Goal: Task Accomplishment & Management: Use online tool/utility

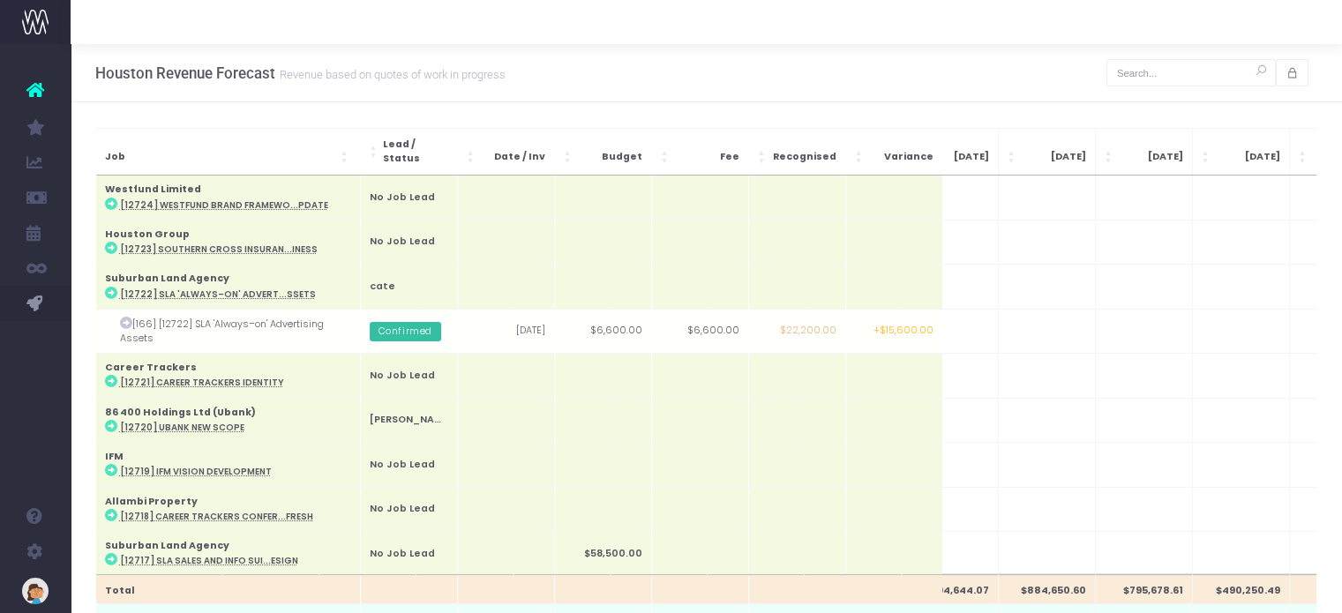
scroll to position [0, 141]
click at [1288, 73] on icon "button" at bounding box center [1293, 73] width 12 height 0
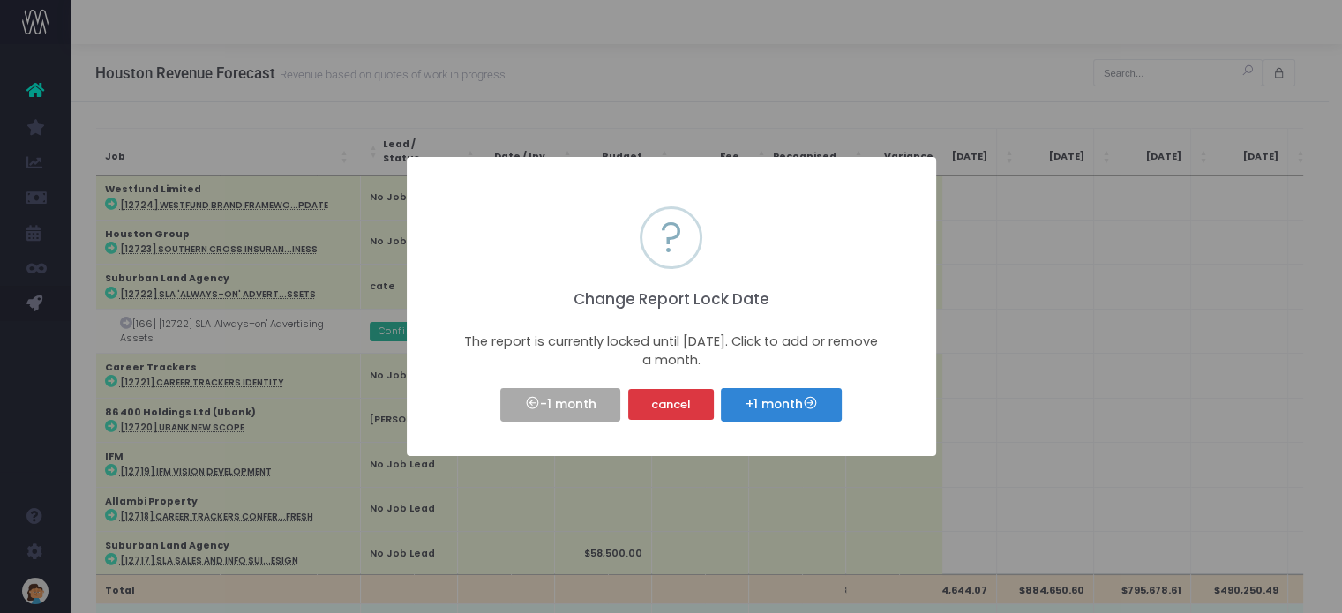
click at [758, 92] on div "× ? Change Report Lock Date The report is currently locked until [DATE]. Click …" at bounding box center [671, 306] width 1342 height 613
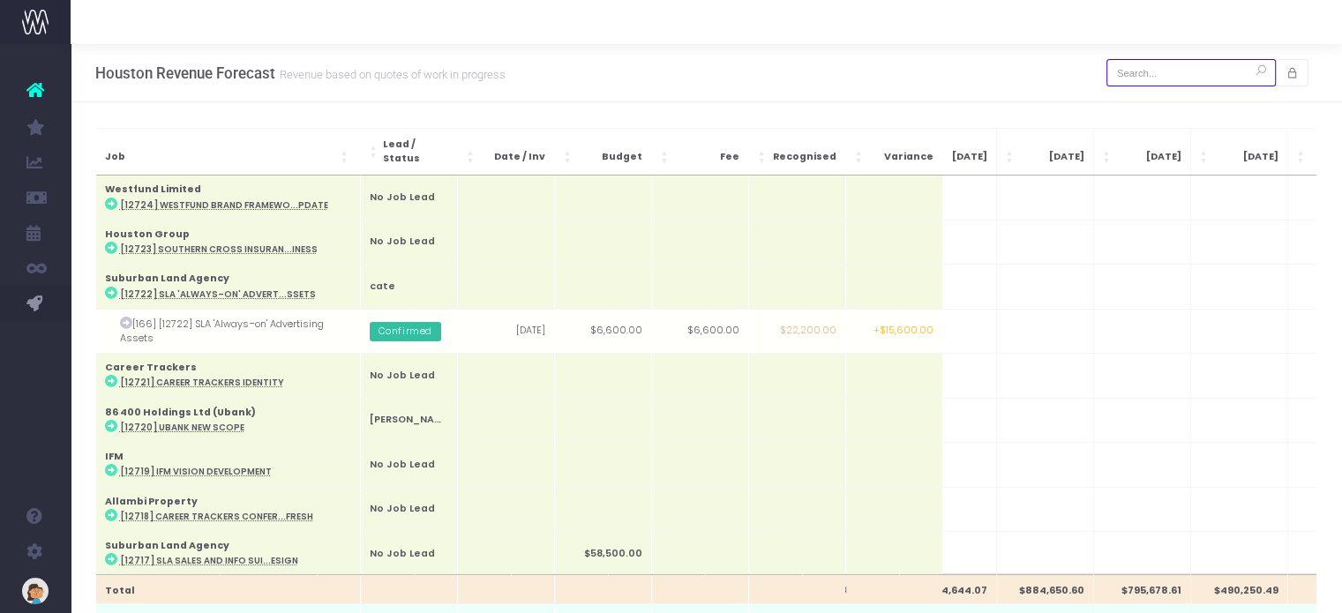
click at [1153, 71] on input "text" at bounding box center [1191, 72] width 169 height 27
click at [1158, 64] on input "text" at bounding box center [1191, 72] width 169 height 27
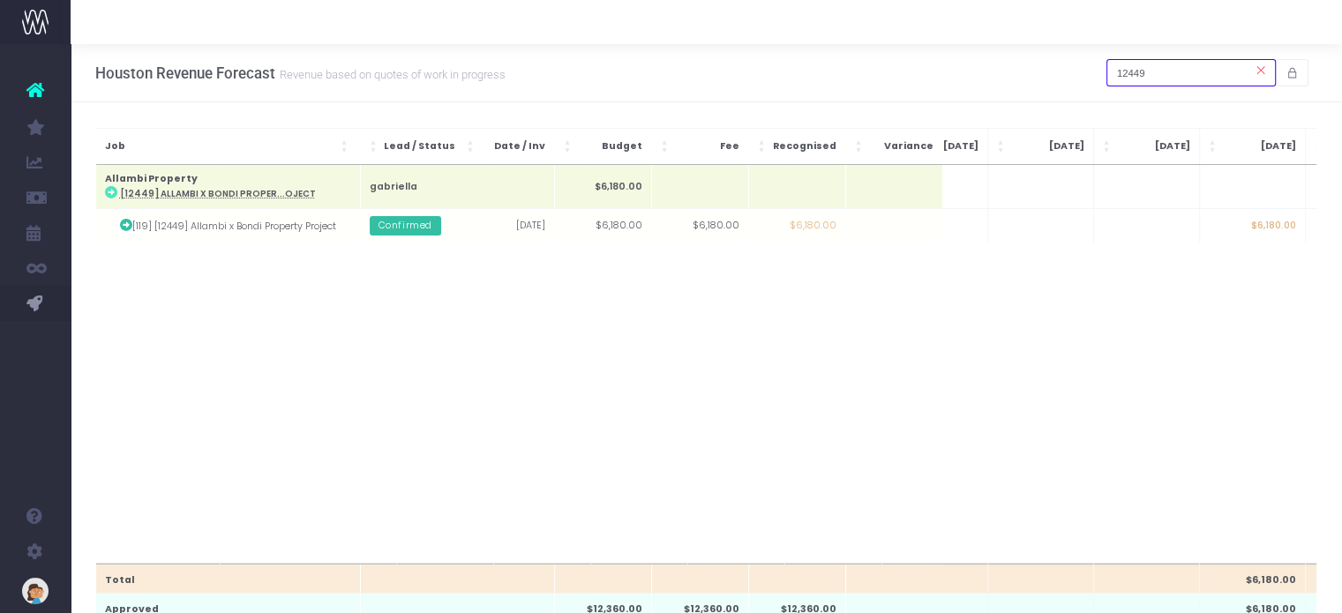
drag, startPoint x: 1174, startPoint y: 77, endPoint x: 1031, endPoint y: 70, distance: 144.0
click at [1031, 70] on div "Houston Revenue Forecast Revenue based on quotes of work in progress 12449" at bounding box center [707, 73] width 1272 height 58
drag, startPoint x: 1199, startPoint y: 78, endPoint x: 1107, endPoint y: 78, distance: 92.7
click at [1107, 78] on div "Houston Revenue Forecast Revenue based on quotes of work in progress 12592" at bounding box center [707, 73] width 1272 height 58
drag, startPoint x: 1168, startPoint y: 73, endPoint x: 1054, endPoint y: 70, distance: 114.8
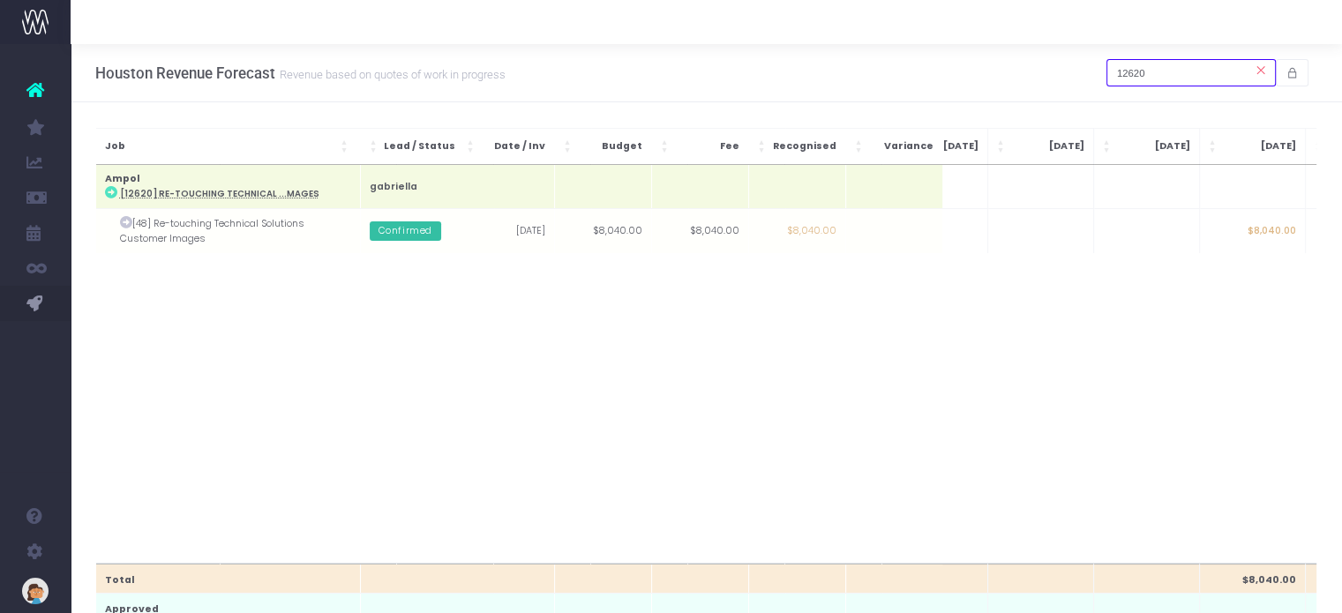
click at [1054, 70] on div "Houston Revenue Forecast Revenue based on quotes of work in progress 12620" at bounding box center [707, 73] width 1272 height 58
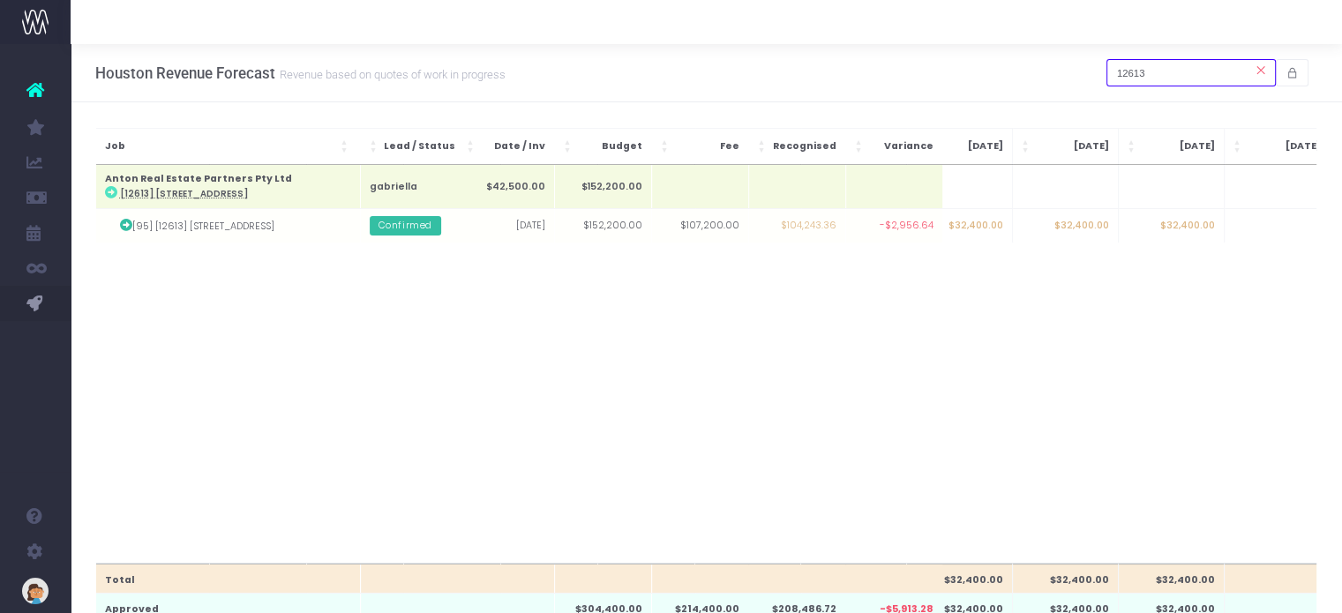
scroll to position [0, 0]
drag, startPoint x: 1147, startPoint y: 73, endPoint x: 1040, endPoint y: 73, distance: 106.8
click at [1040, 73] on div "Houston Revenue Forecast Revenue based on quotes of work in progress 12613" at bounding box center [707, 73] width 1272 height 58
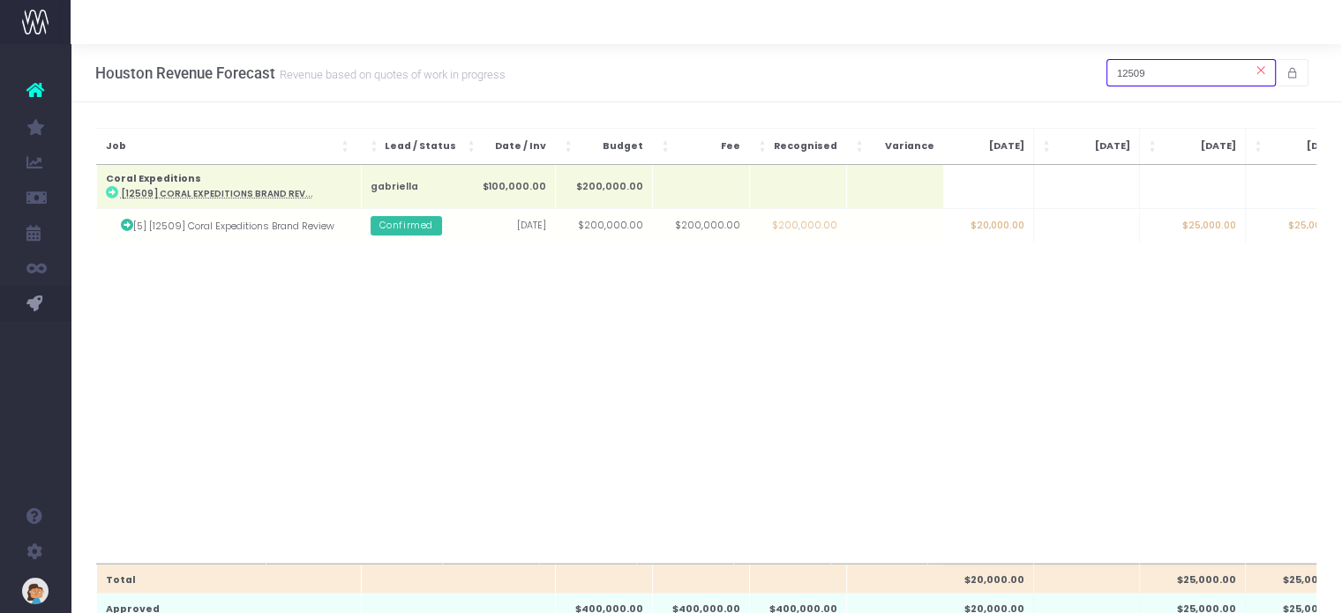
type input "12509"
click at [1212, 233] on td "$25,000.00" at bounding box center [1192, 226] width 106 height 34
type input "15000"
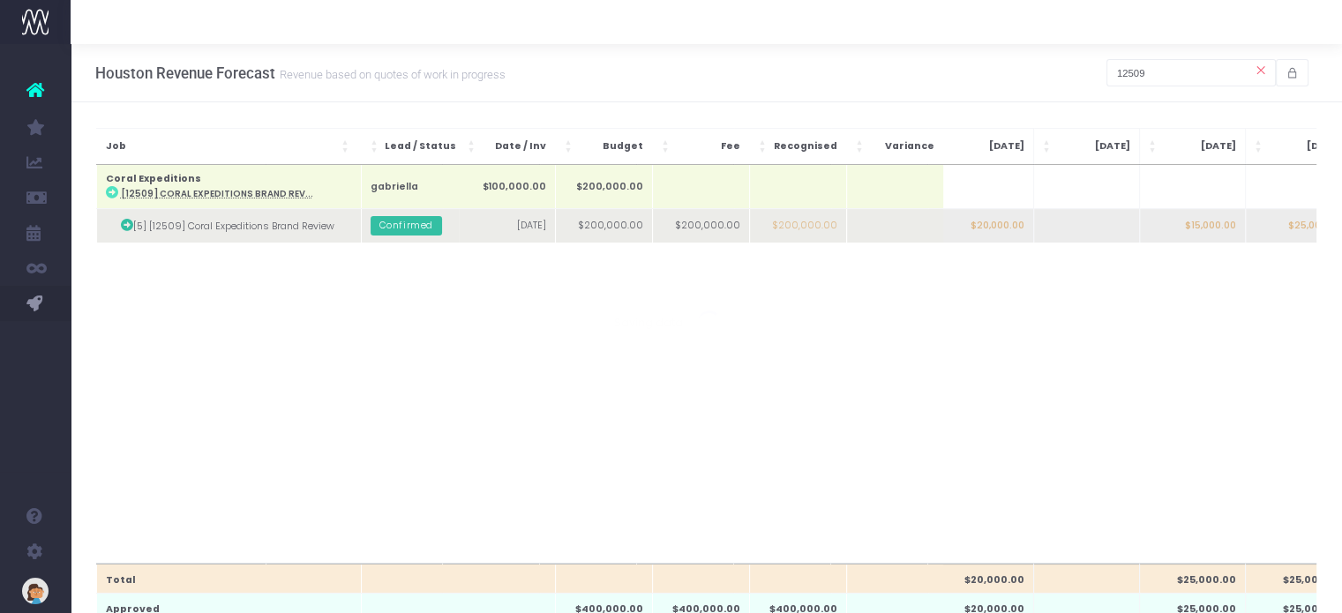
click at [1254, 224] on body "Oh my... this is bad. [PERSON_NAME] wasn't able to load this page. Please conta…" at bounding box center [671, 306] width 1342 height 613
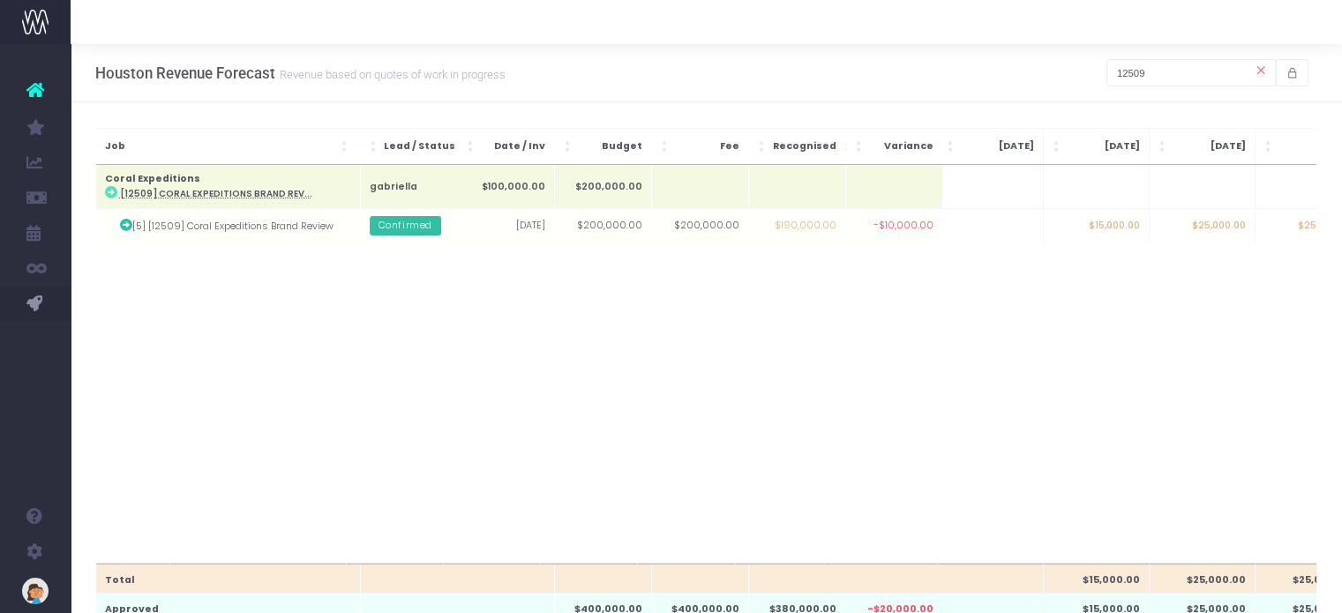
scroll to position [0, 221]
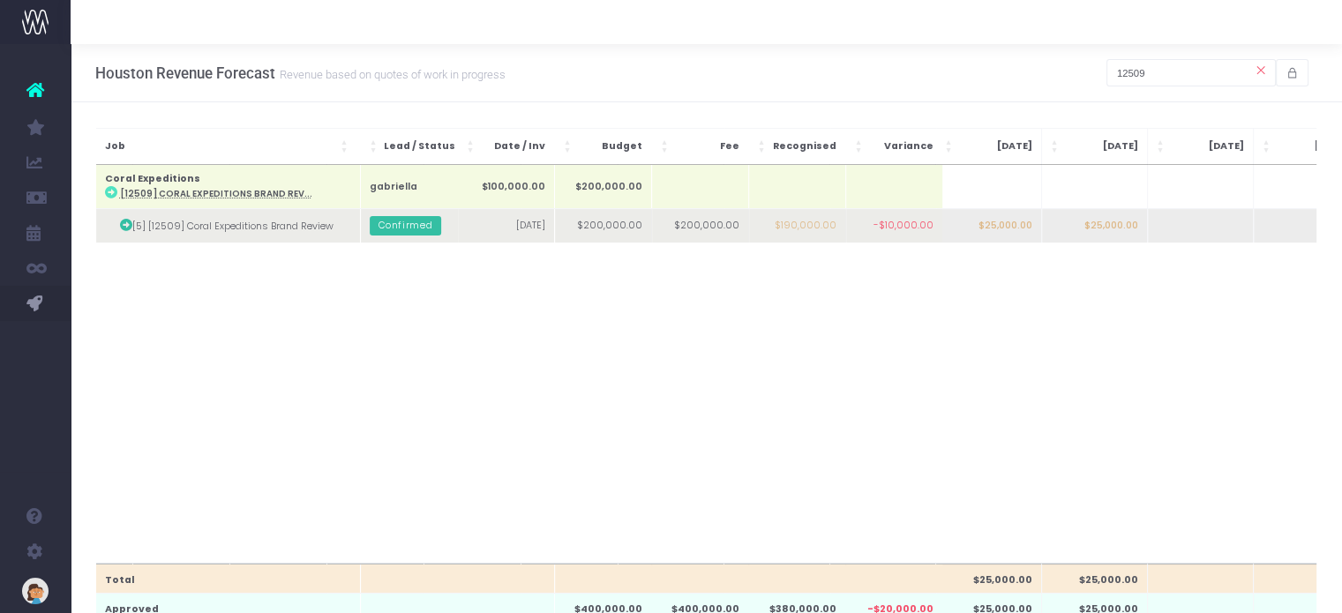
click at [1101, 229] on td "$25,000.00" at bounding box center [1094, 226] width 106 height 34
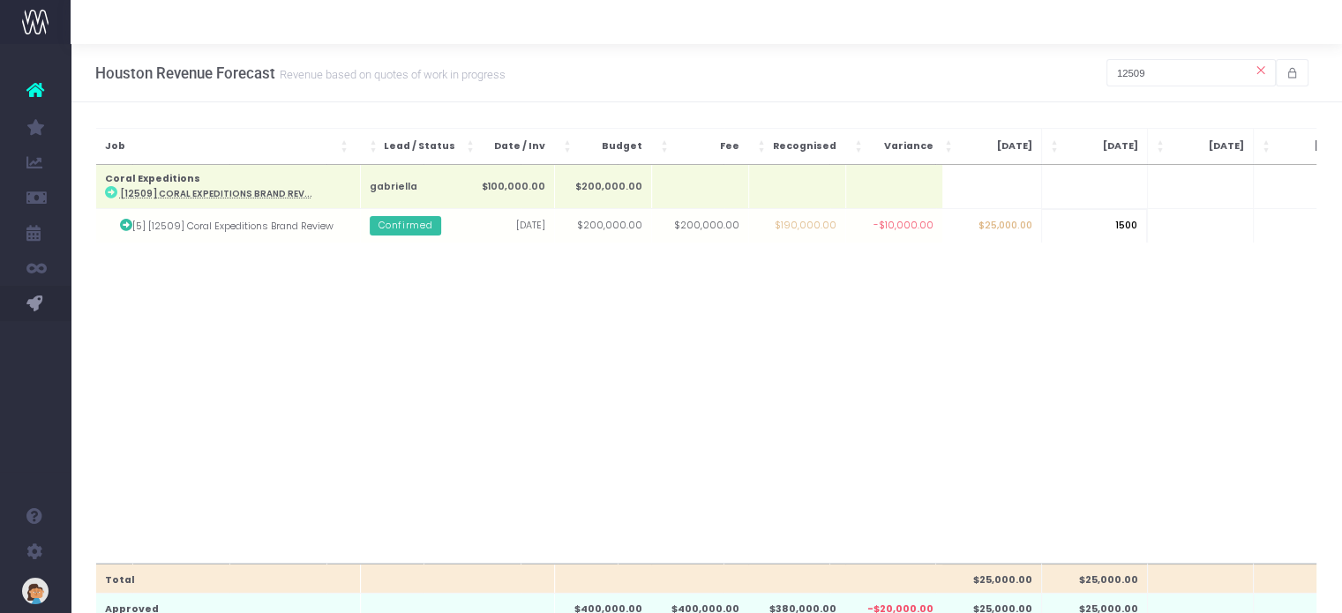
type input "15000"
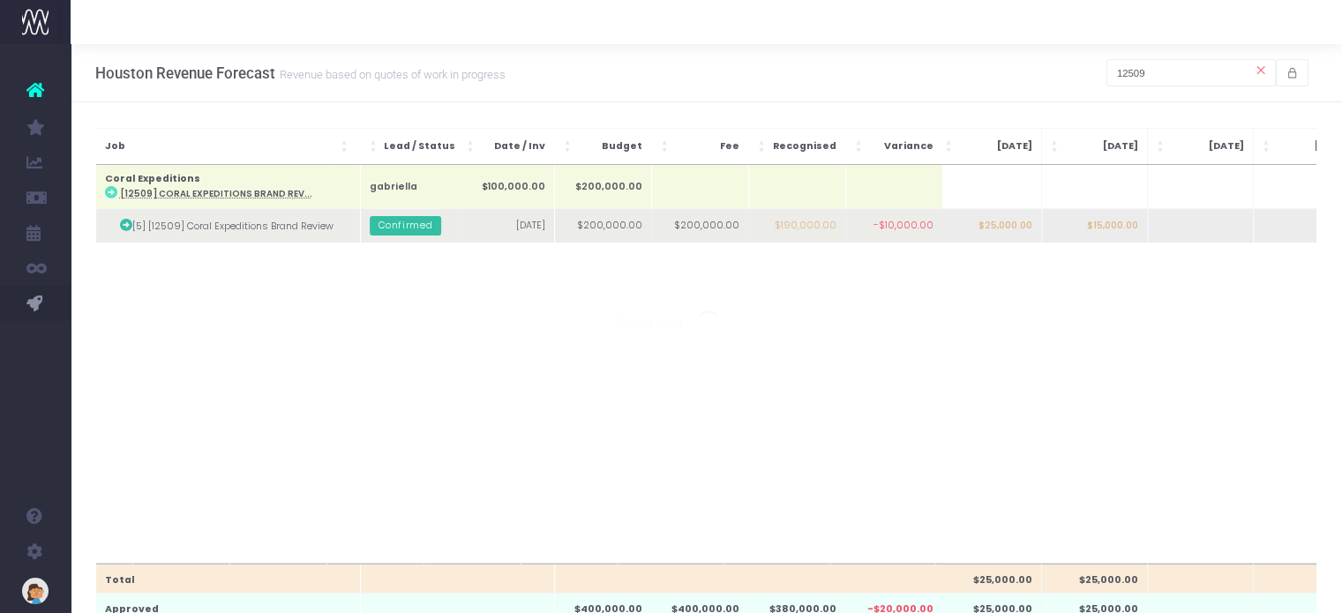
click at [1244, 232] on body "Oh my... this is bad. [PERSON_NAME] wasn't able to load this page. Please conta…" at bounding box center [671, 306] width 1342 height 613
click at [1232, 225] on td at bounding box center [1203, 226] width 106 height 34
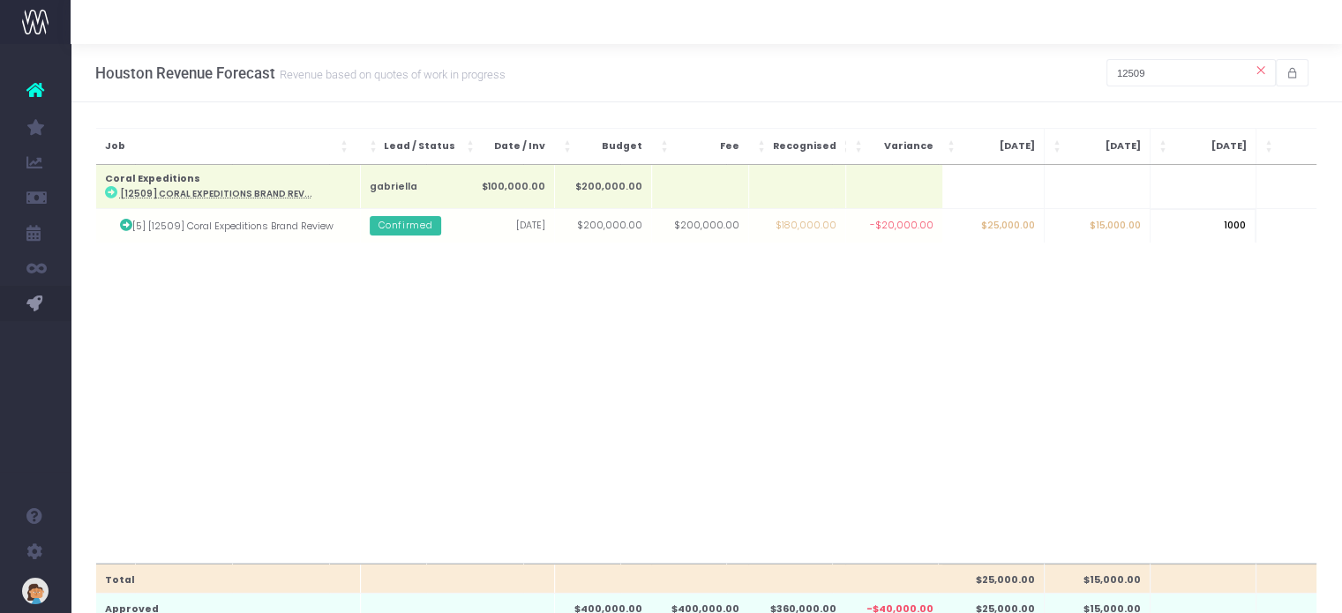
type input "10000"
click at [1216, 316] on body "Oh my... this is bad. [PERSON_NAME] wasn't able to load this page. Please conta…" at bounding box center [671, 306] width 1342 height 613
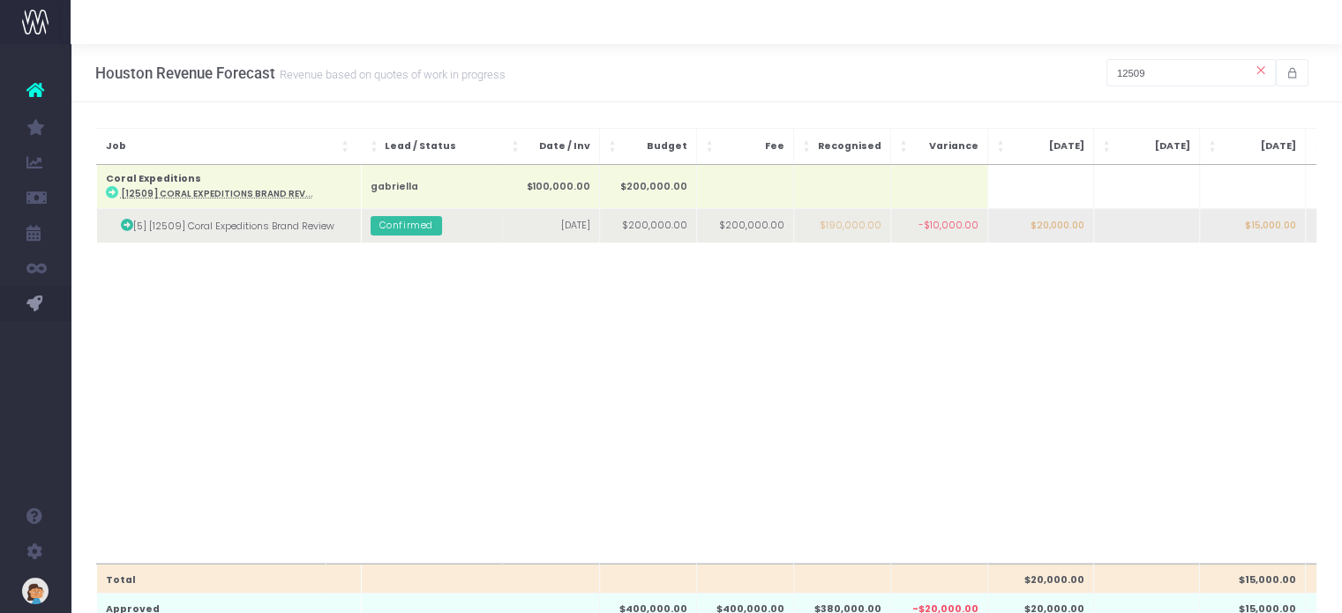
click at [1045, 234] on td "$20,000.00" at bounding box center [1040, 226] width 106 height 34
type input "30000"
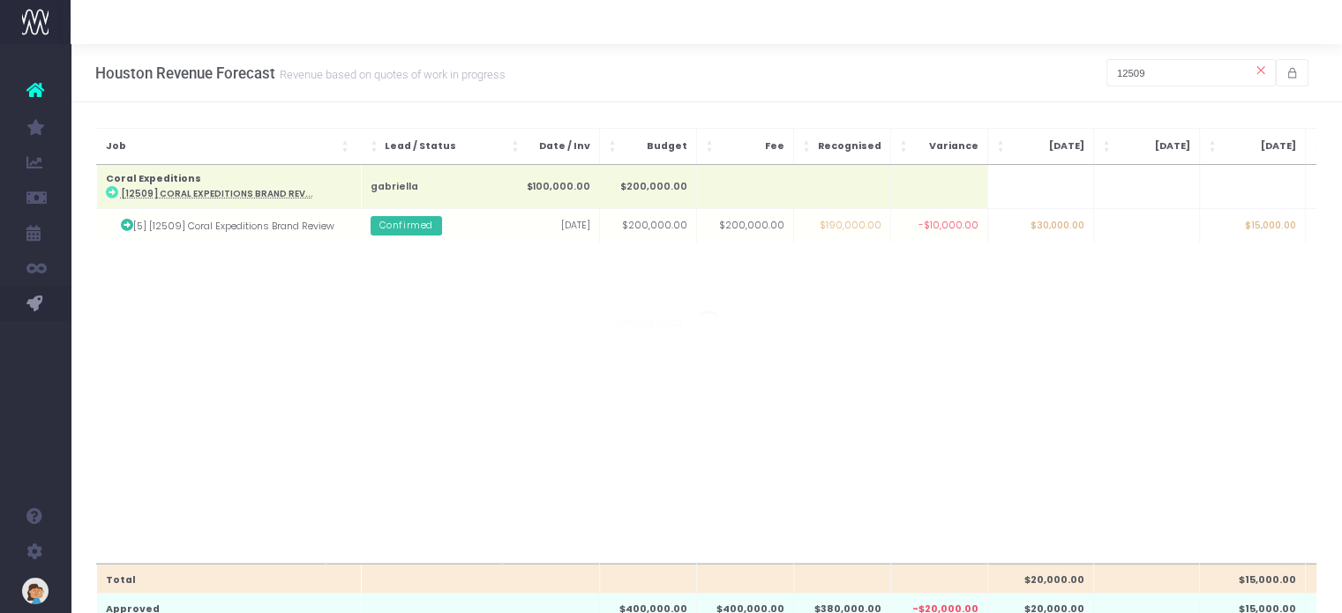
click at [1039, 290] on body "Oh my... this is bad. [PERSON_NAME] wasn't able to load this page. Please conta…" at bounding box center [671, 306] width 1342 height 613
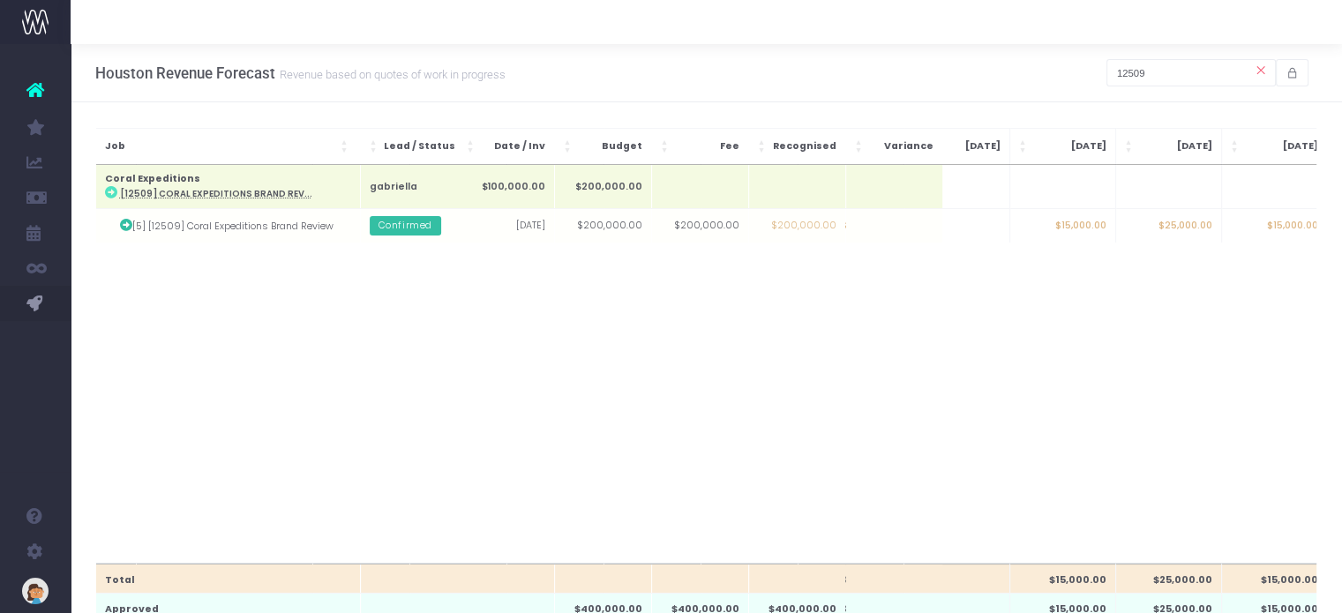
scroll to position [0, 226]
drag, startPoint x: 1182, startPoint y: 73, endPoint x: 1001, endPoint y: 80, distance: 181.9
click at [1002, 80] on div "Houston Revenue Forecast Revenue based on quotes of work in progress 12509" at bounding box center [707, 73] width 1272 height 58
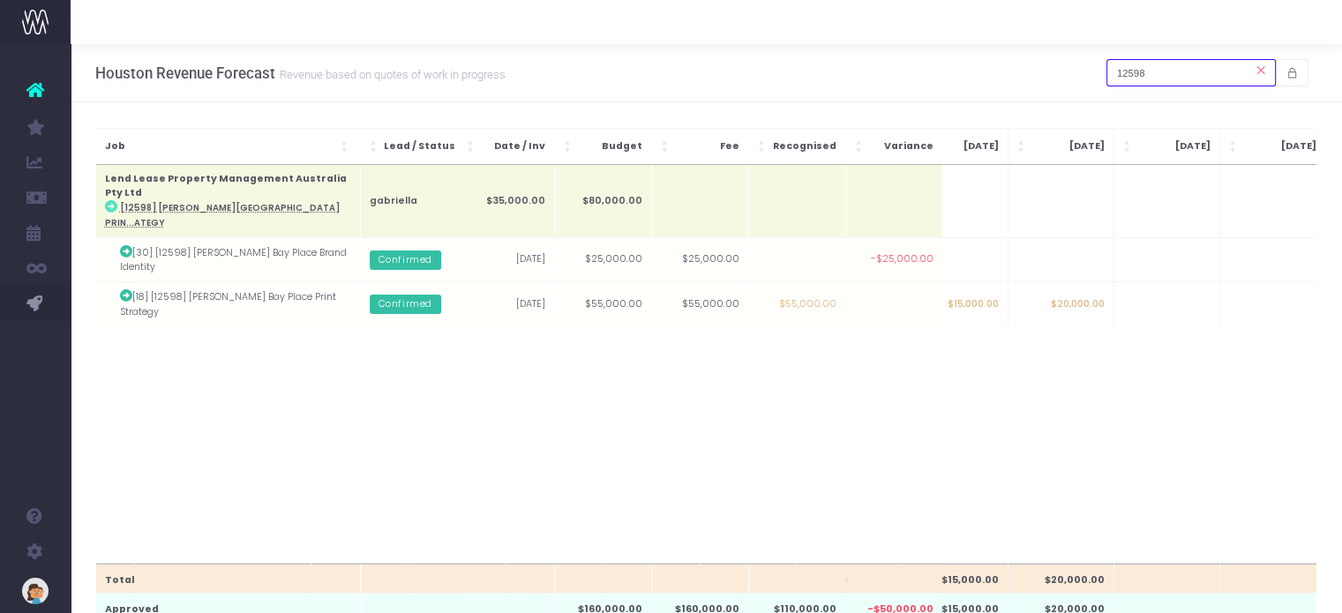
type input "12598"
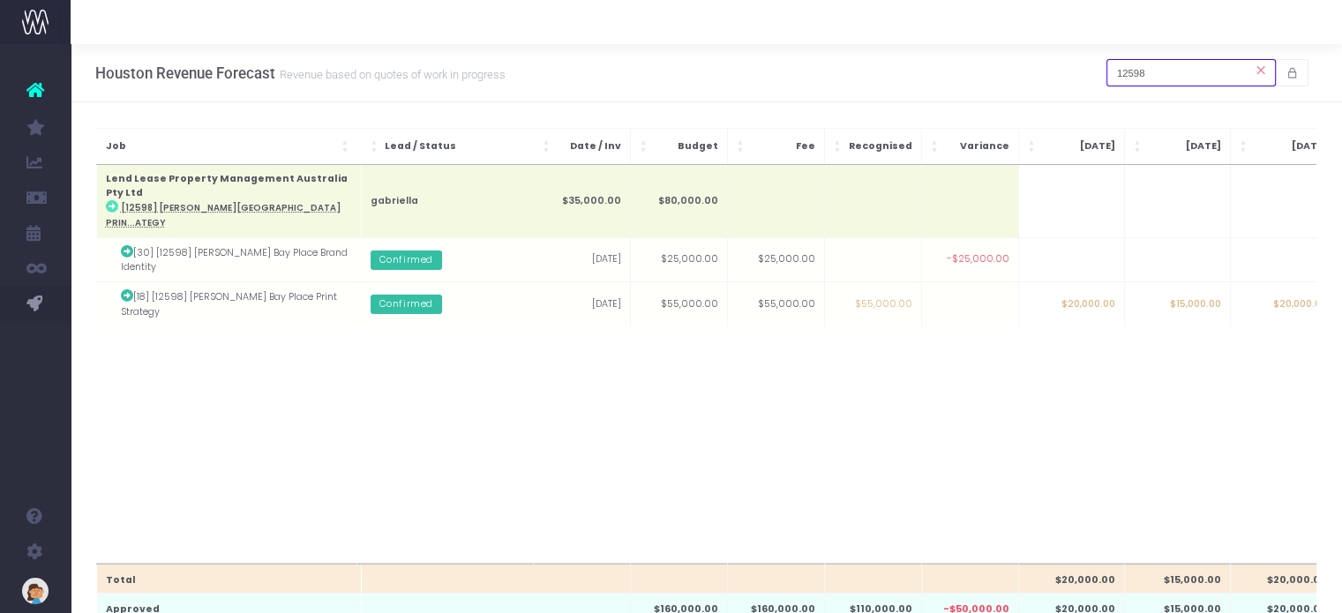
scroll to position [0, 111]
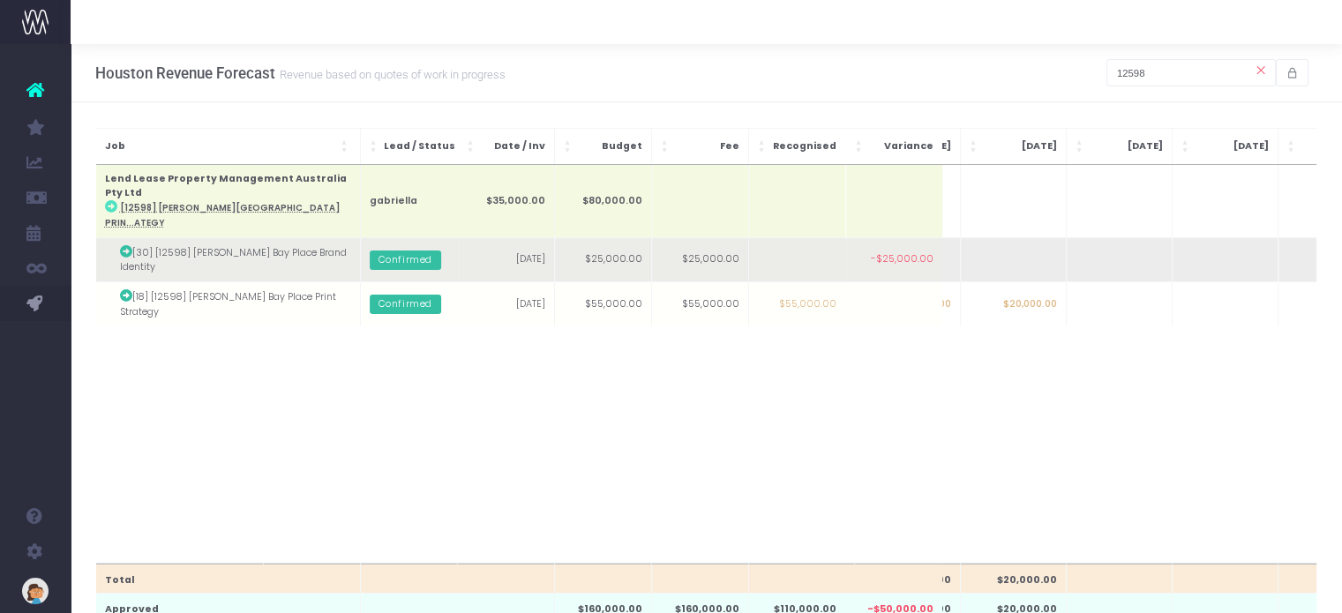
click at [1121, 244] on td at bounding box center [1119, 259] width 106 height 44
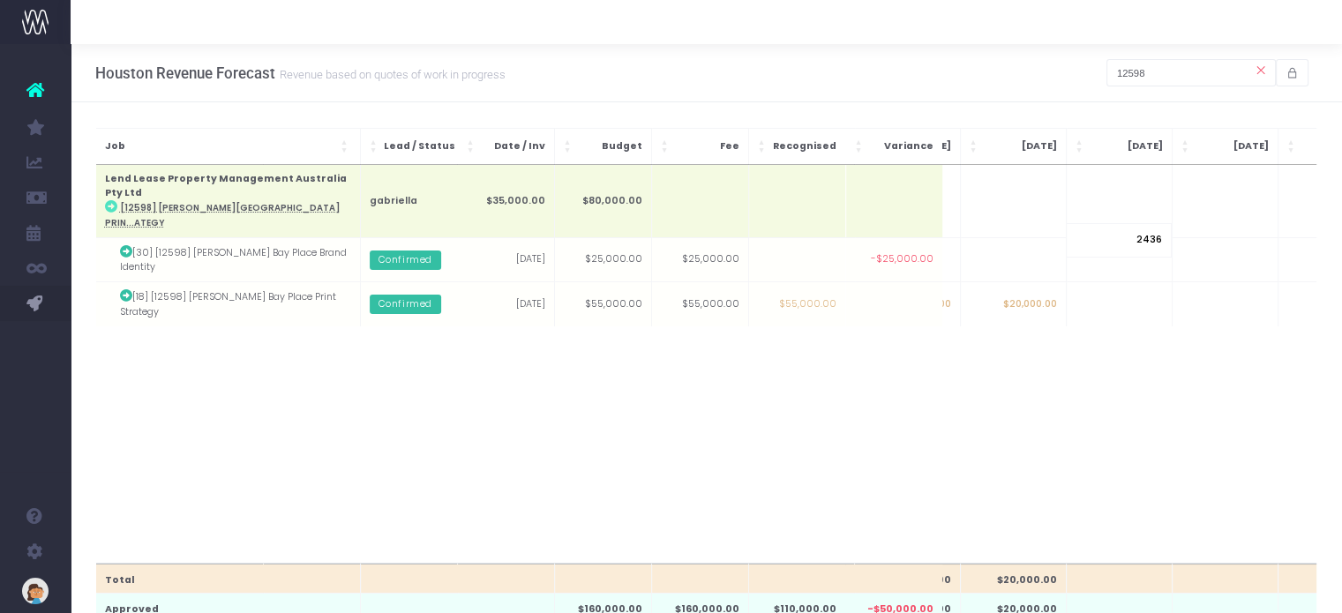
type input "24360"
click at [949, 444] on body "Oh my... this is bad. [PERSON_NAME] wasn't able to load this page. Please conta…" at bounding box center [671, 306] width 1342 height 613
drag, startPoint x: 1188, startPoint y: 73, endPoint x: 1009, endPoint y: 60, distance: 178.7
click at [1009, 60] on div "Houston Revenue Forecast Revenue based on quotes of work in progress 12598" at bounding box center [707, 73] width 1272 height 58
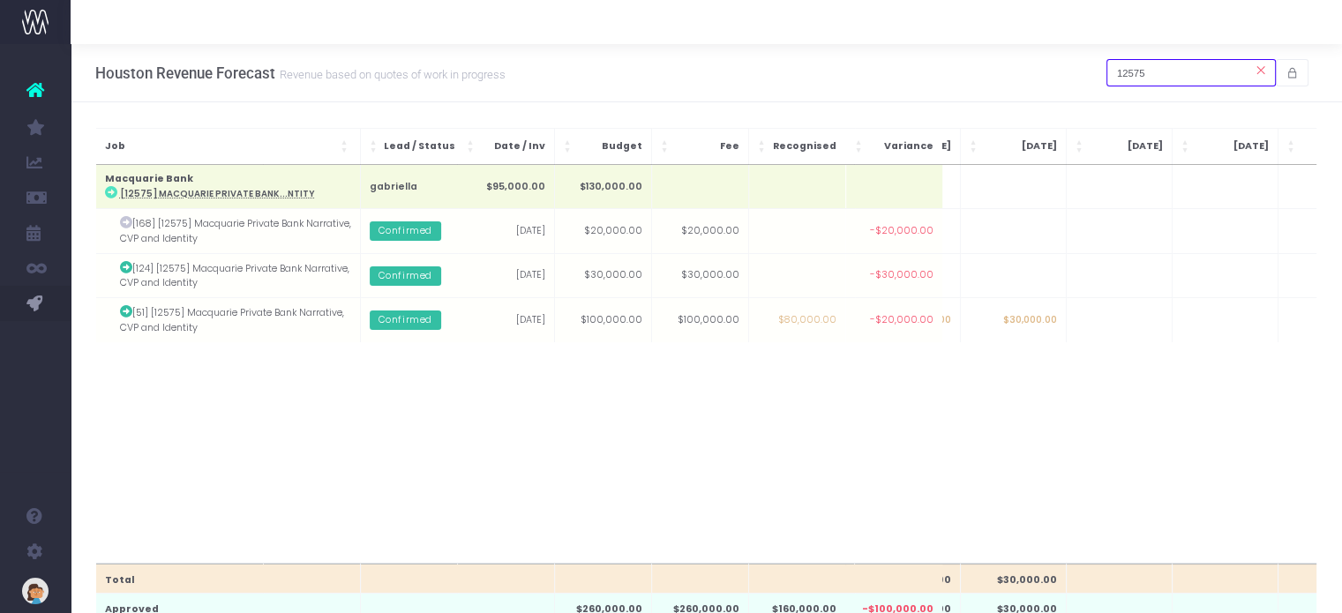
type input "12575"
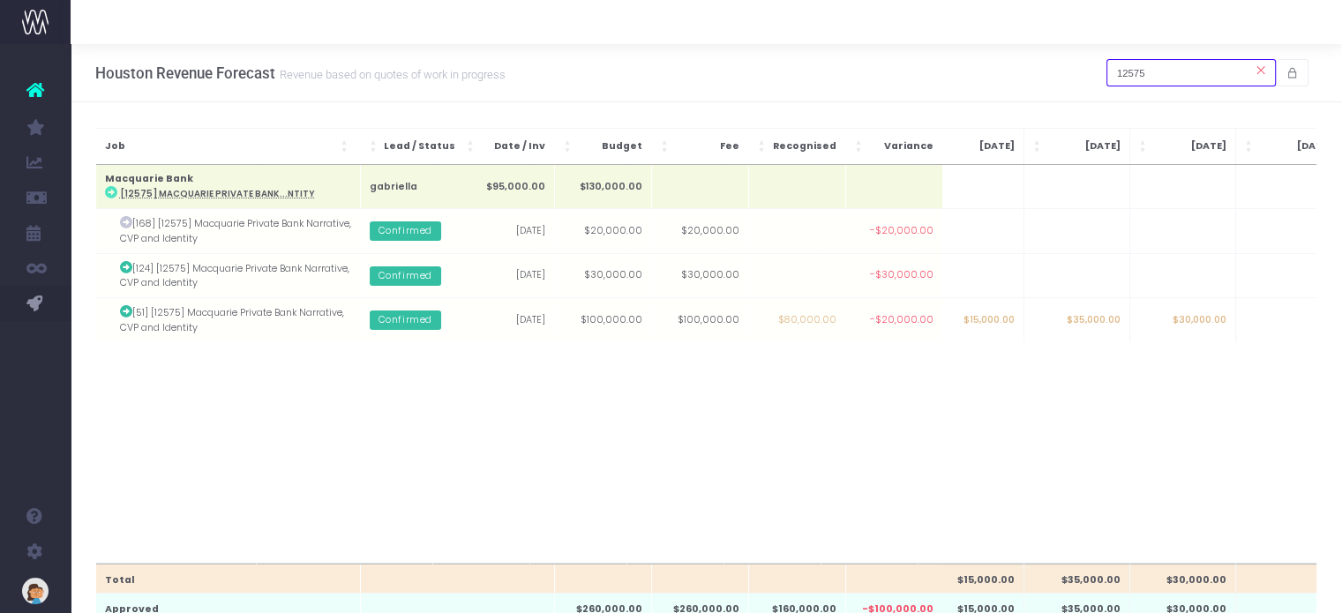
scroll to position [0, 94]
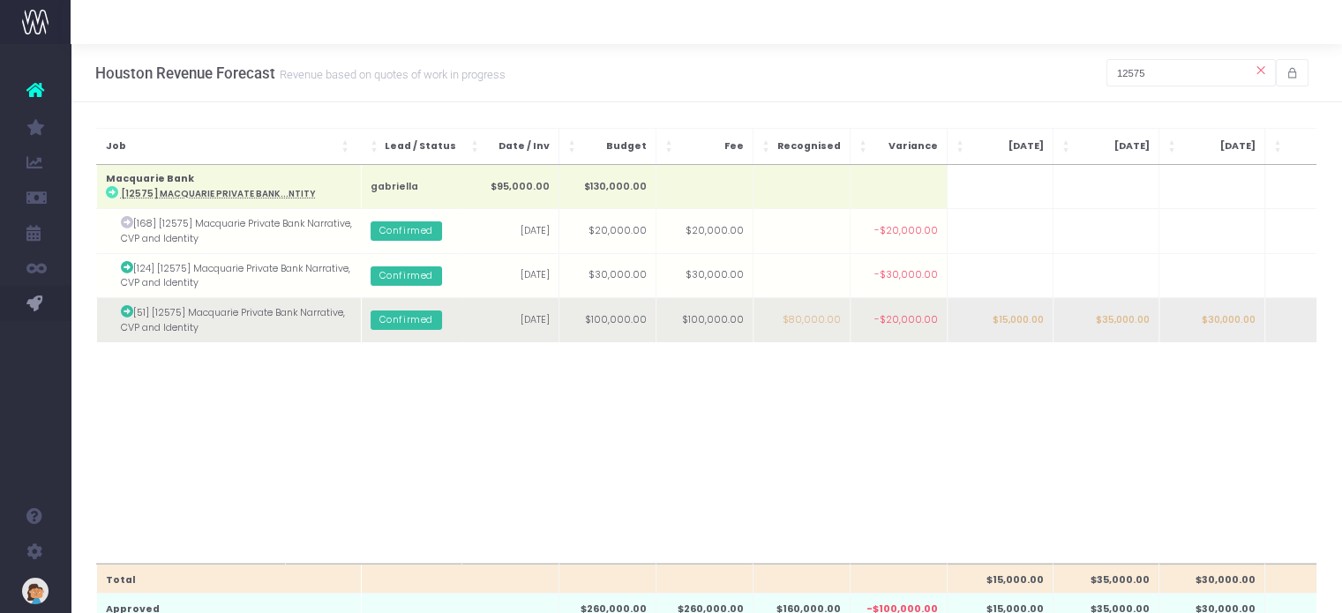
click at [1204, 324] on td "$30,000.00" at bounding box center [1212, 320] width 106 height 44
type input "30000"
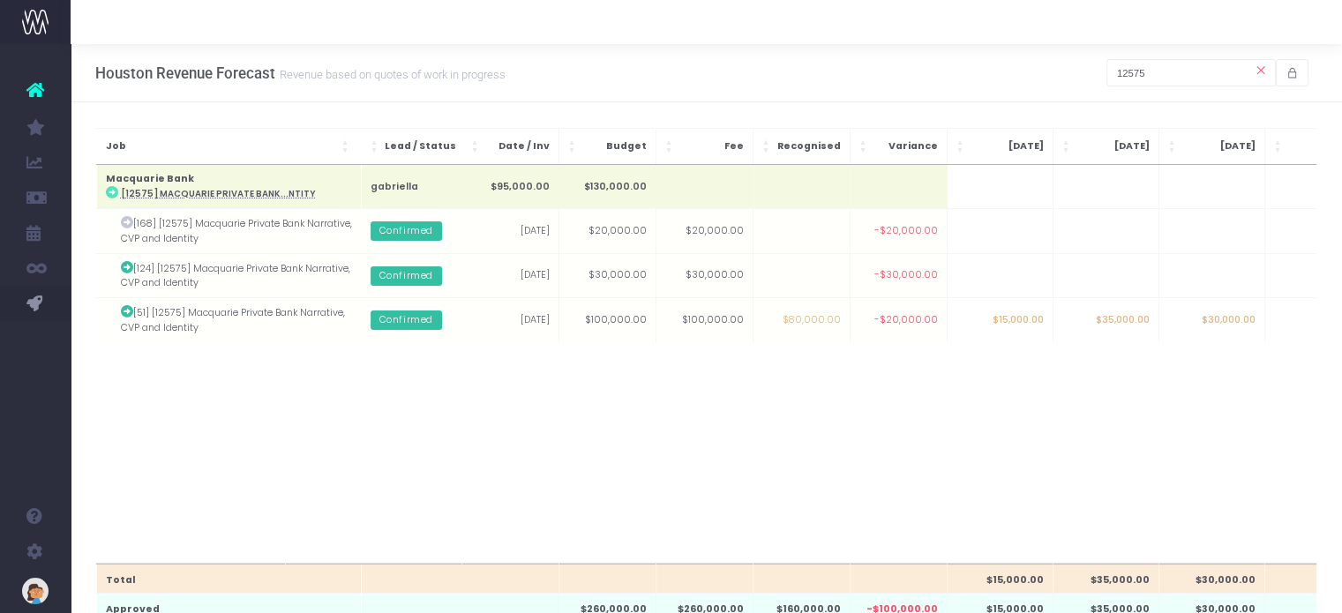
click at [1249, 329] on td "$30,000.00" at bounding box center [1212, 320] width 106 height 44
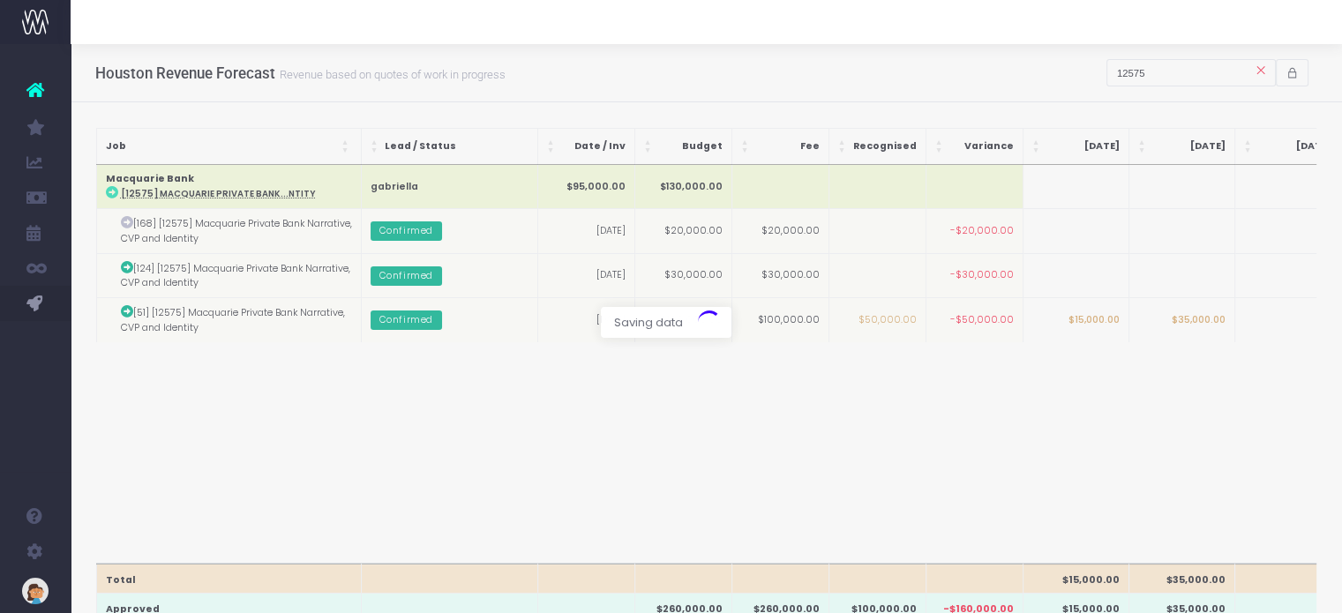
scroll to position [0, 76]
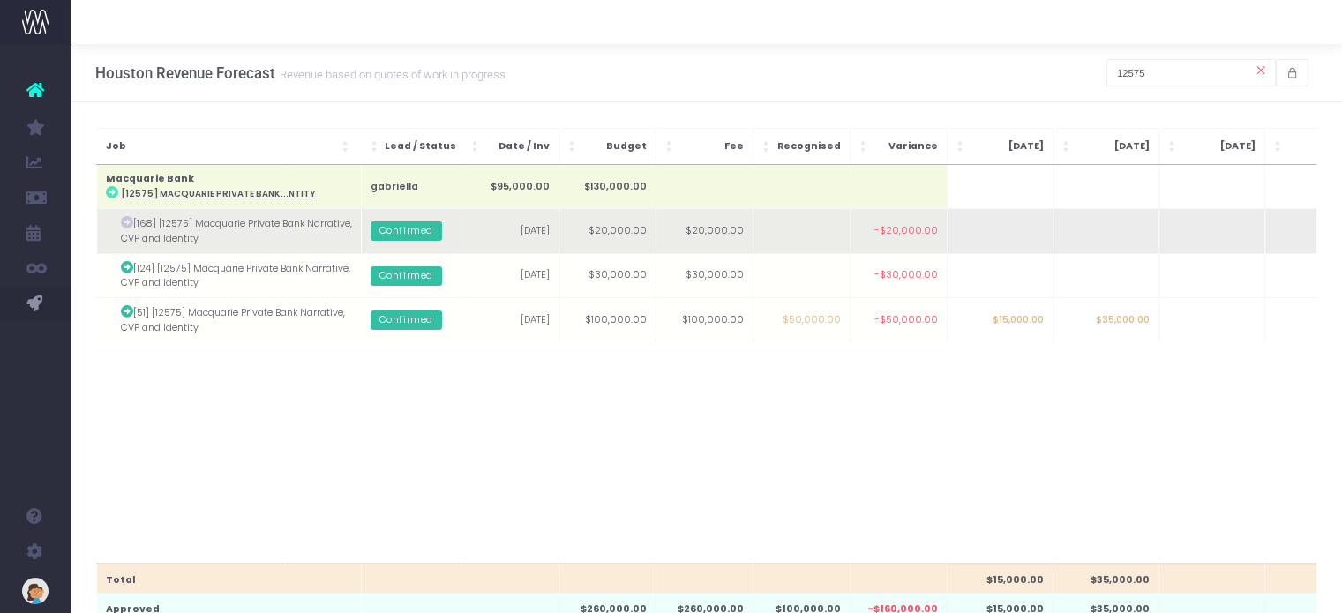
click at [1006, 243] on td at bounding box center [1000, 231] width 106 height 44
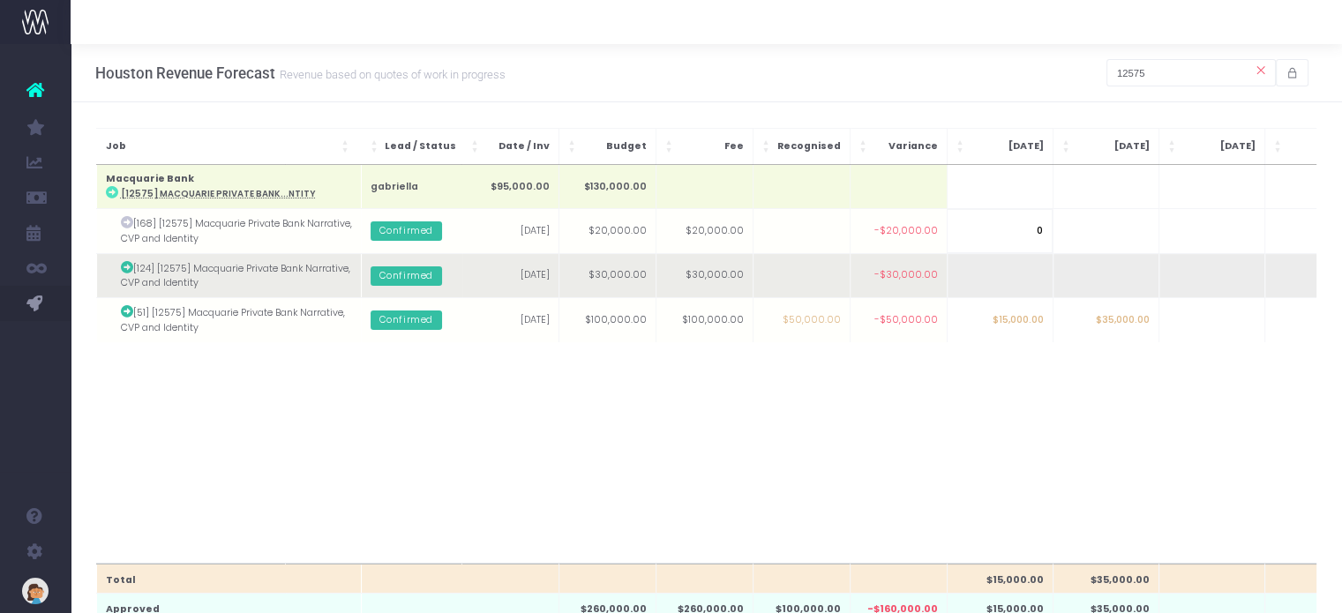
click at [1005, 289] on td at bounding box center [1000, 275] width 106 height 44
click at [1119, 281] on td at bounding box center [1106, 275] width 106 height 44
click at [1123, 284] on td at bounding box center [1106, 275] width 106 height 44
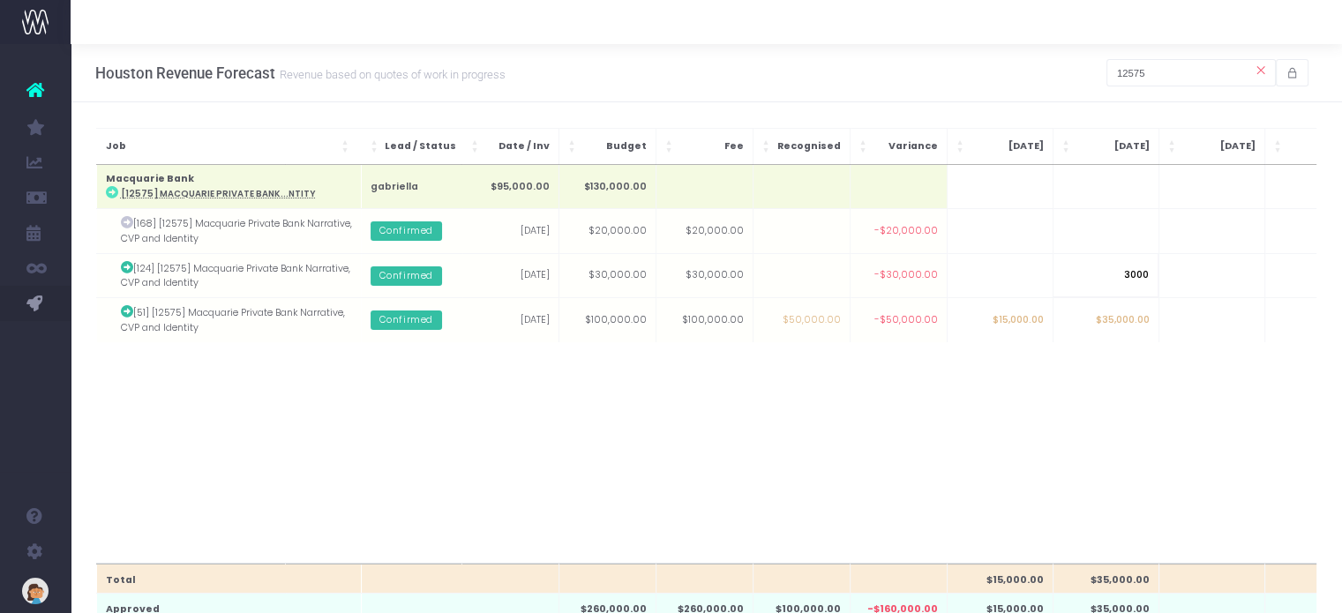
type input "30000"
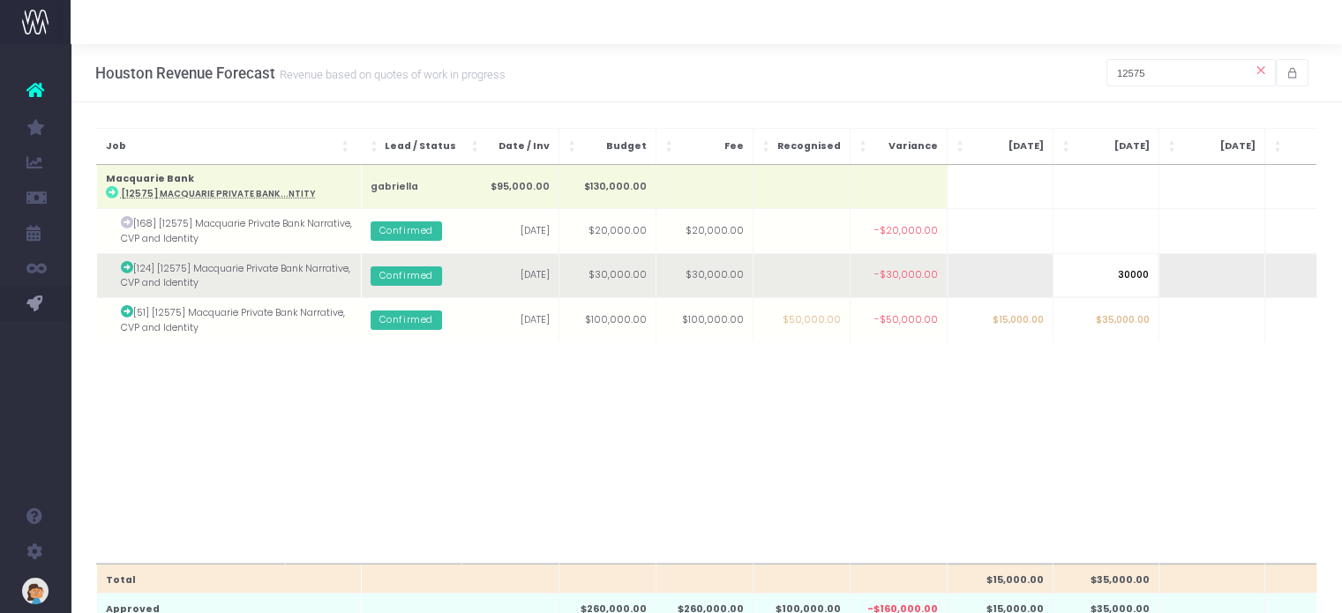
drag, startPoint x: 1112, startPoint y: 278, endPoint x: 1192, endPoint y: 274, distance: 80.4
click at [1192, 274] on div "Total $15,000.00 $35,000.00 Approved $260,000.00 $260,000.00 $100,000.00 -$160,…" at bounding box center [706, 364] width 1221 height 399
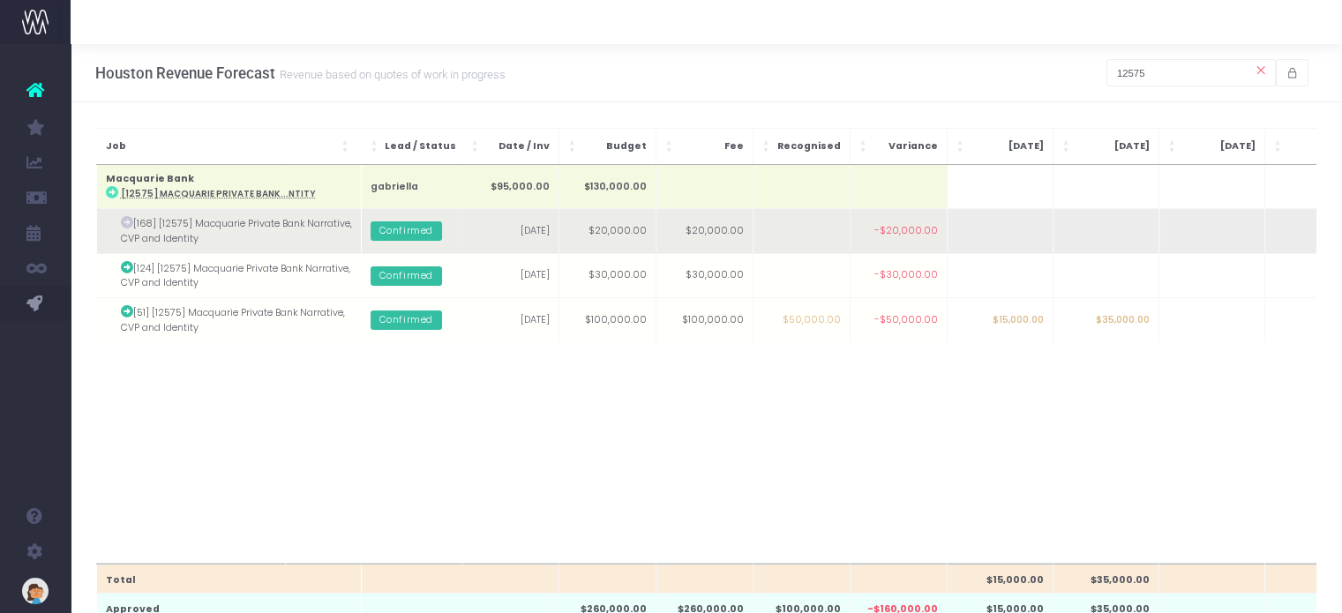
click at [1030, 233] on td at bounding box center [1000, 231] width 106 height 44
type input "20000"
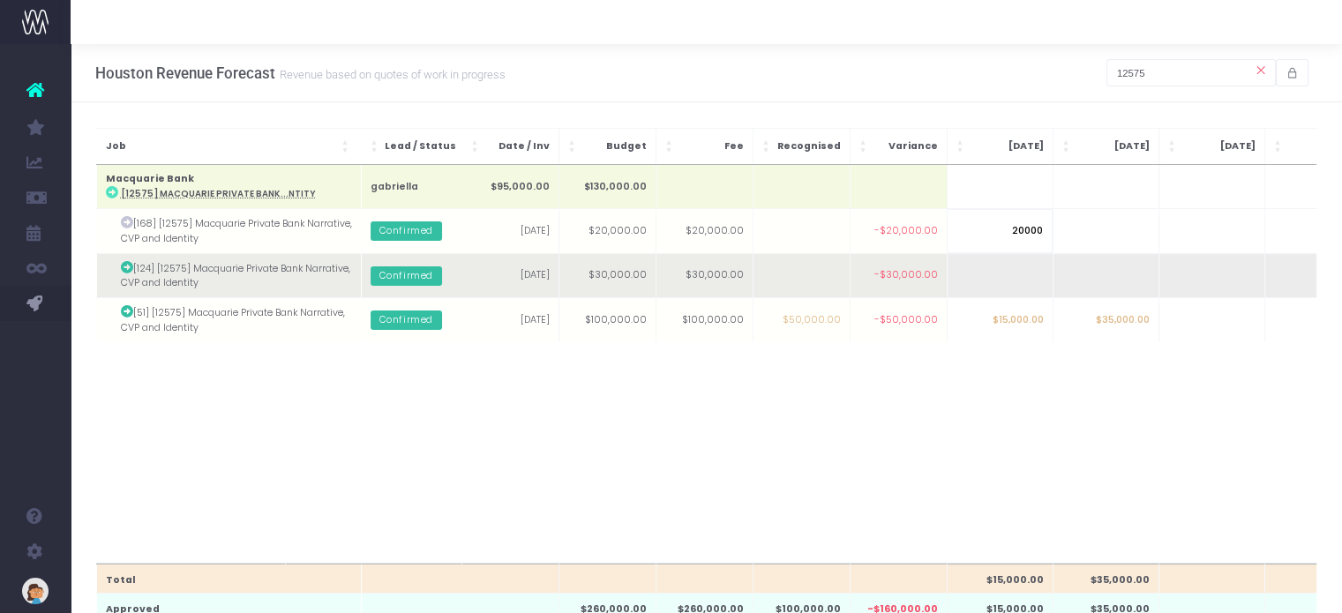
click at [1009, 268] on body "Oh my... this is bad. [PERSON_NAME] wasn't able to load this page. Please conta…" at bounding box center [671, 306] width 1342 height 613
click at [1115, 284] on td at bounding box center [1106, 275] width 106 height 44
type input "30000"
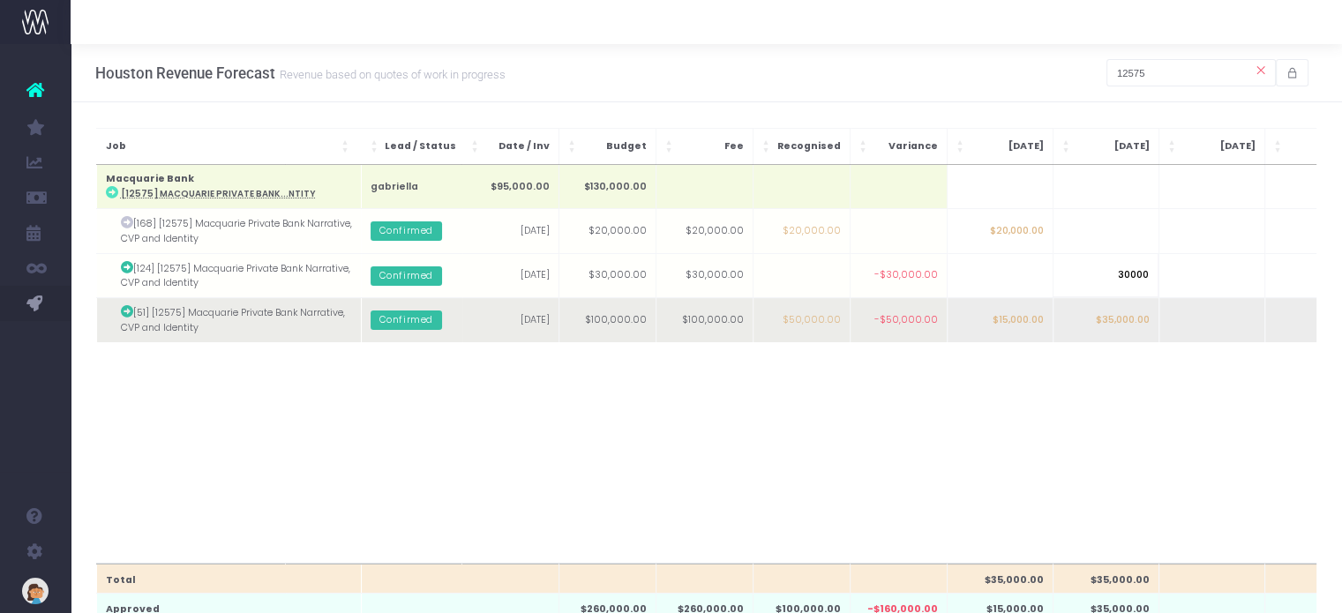
click at [1122, 317] on body "Oh my... this is bad. [PERSON_NAME] wasn't able to load this page. Please conta…" at bounding box center [671, 306] width 1342 height 613
click at [1119, 313] on td "$35,000.00" at bounding box center [1106, 320] width 106 height 44
type input "35000"
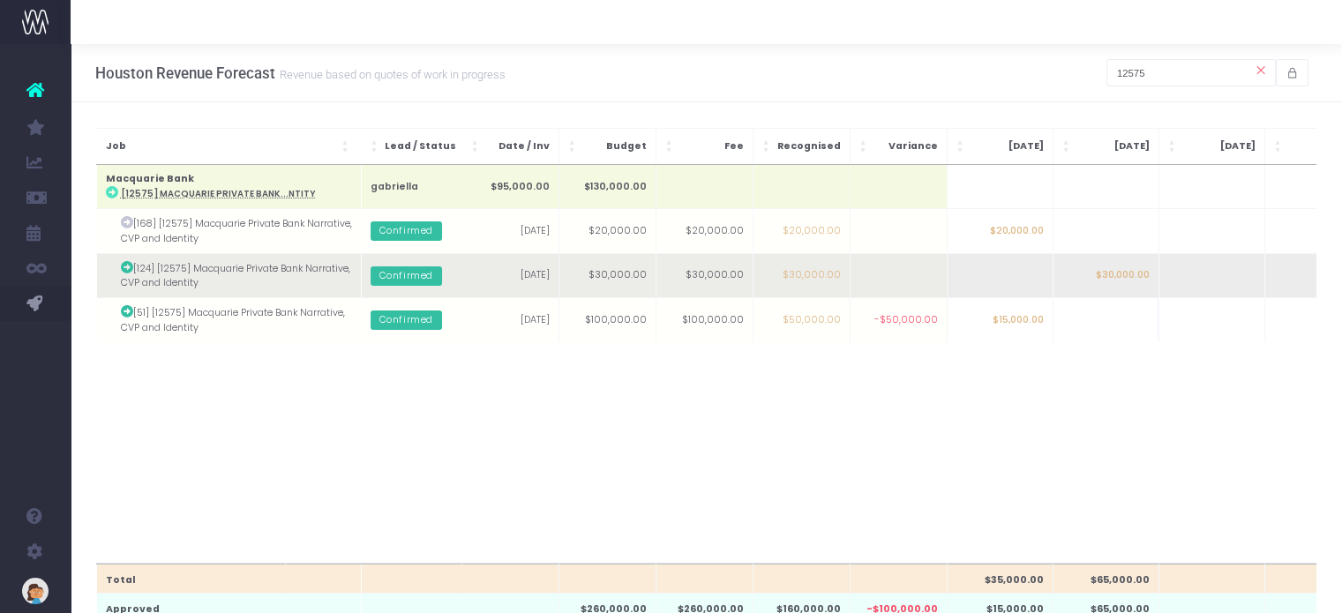
click at [1122, 265] on body "Oh my... this is bad. [PERSON_NAME] wasn't able to load this page. Please conta…" at bounding box center [671, 306] width 1342 height 613
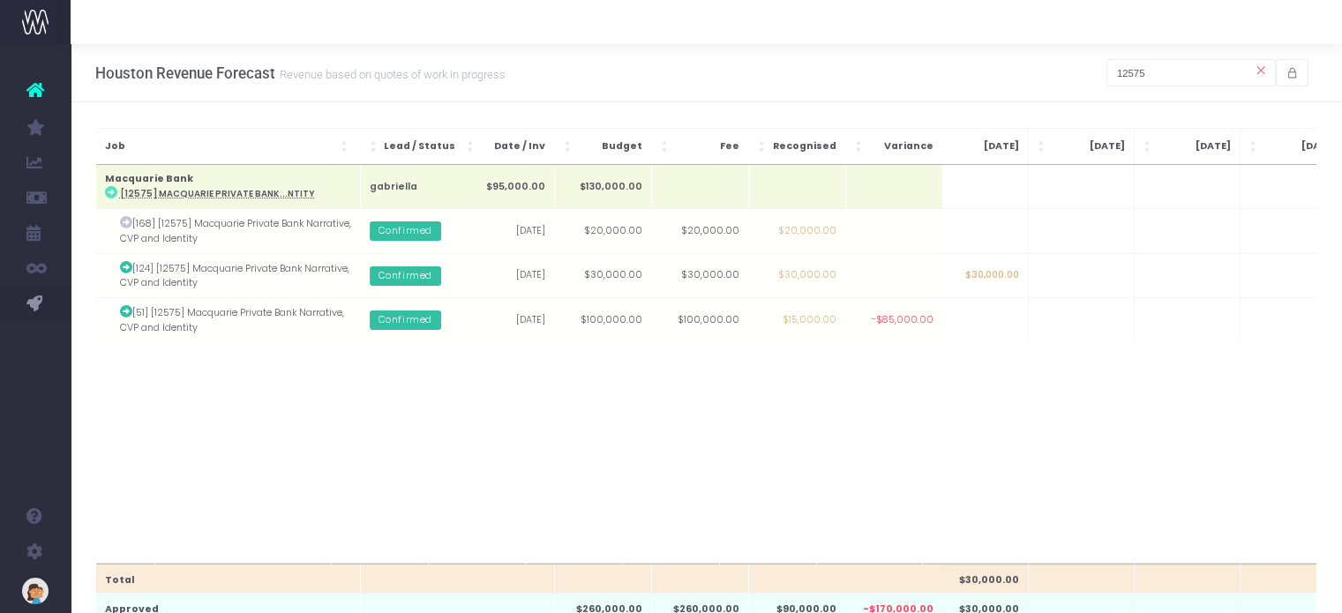
scroll to position [0, 229]
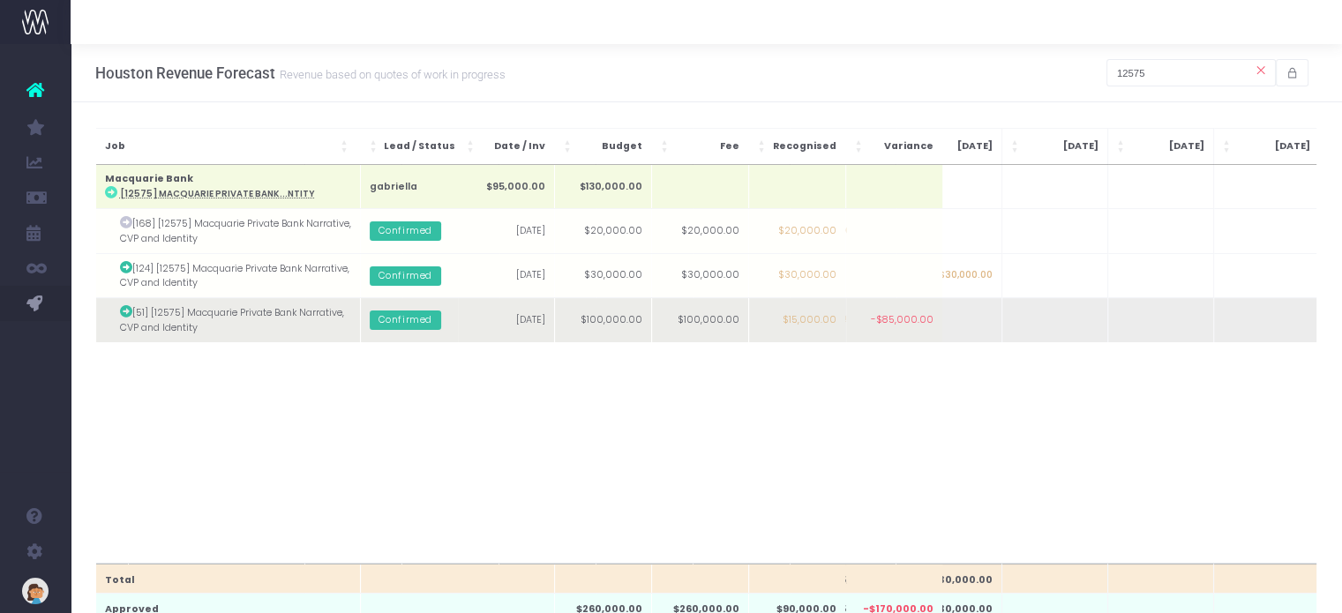
click at [1137, 332] on td at bounding box center [1160, 320] width 106 height 44
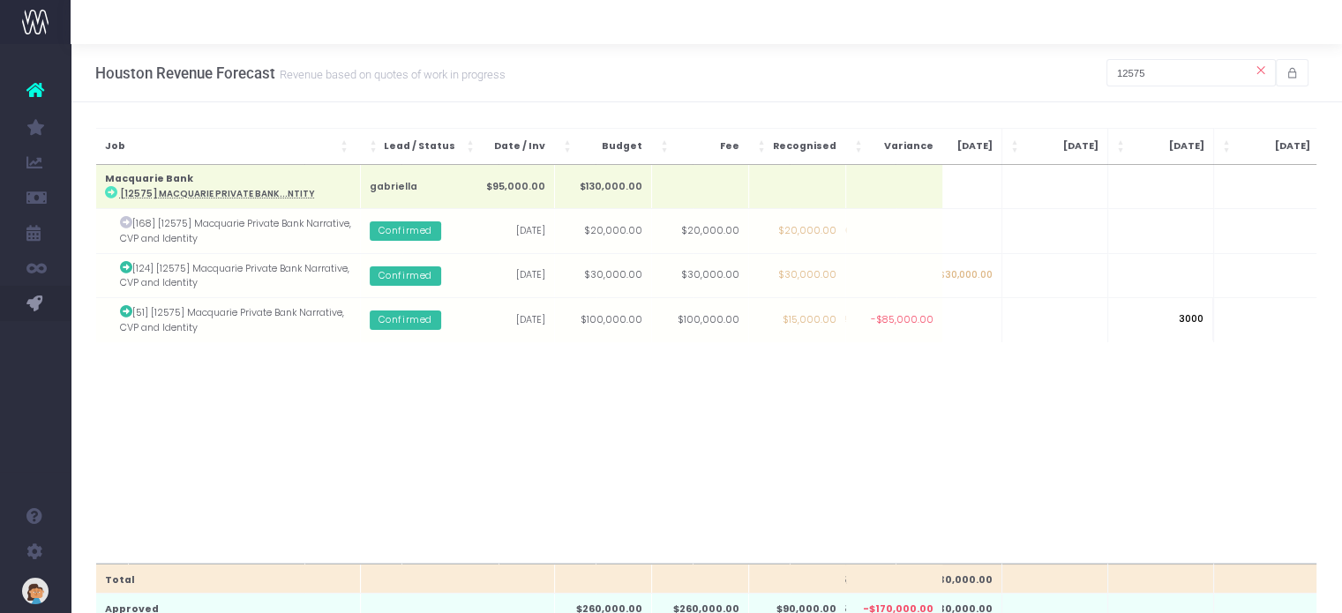
type input "30000"
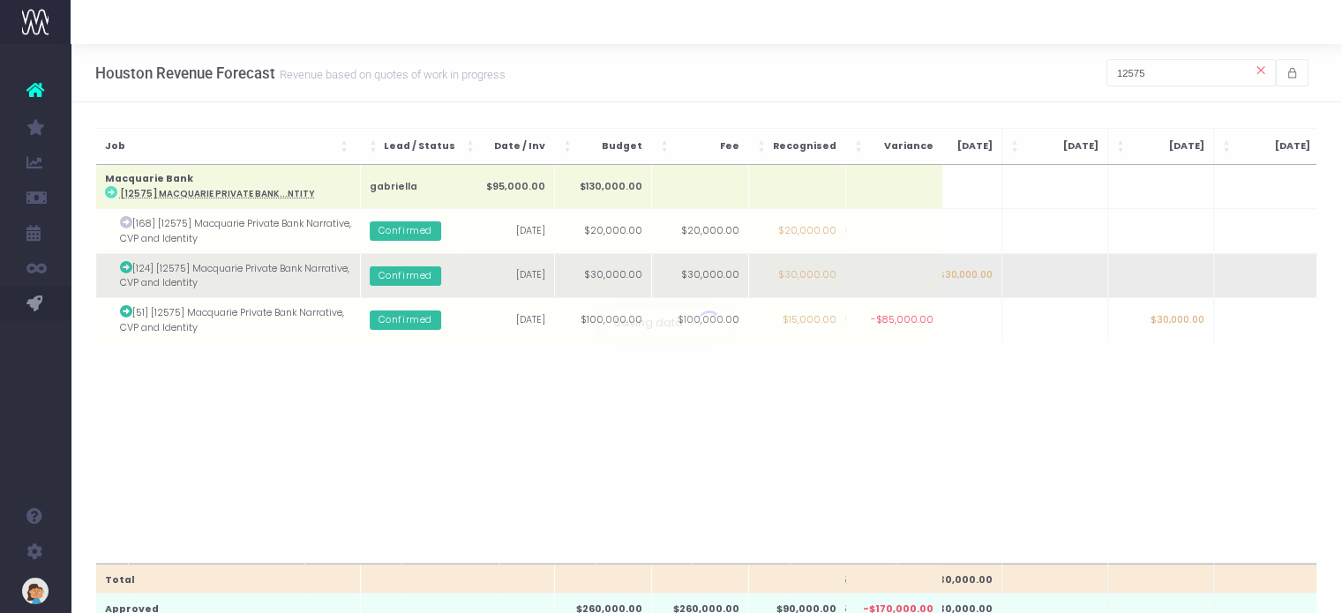
click at [1175, 265] on body "Oh my... this is bad. [PERSON_NAME] wasn't able to load this page. Please conta…" at bounding box center [671, 306] width 1342 height 613
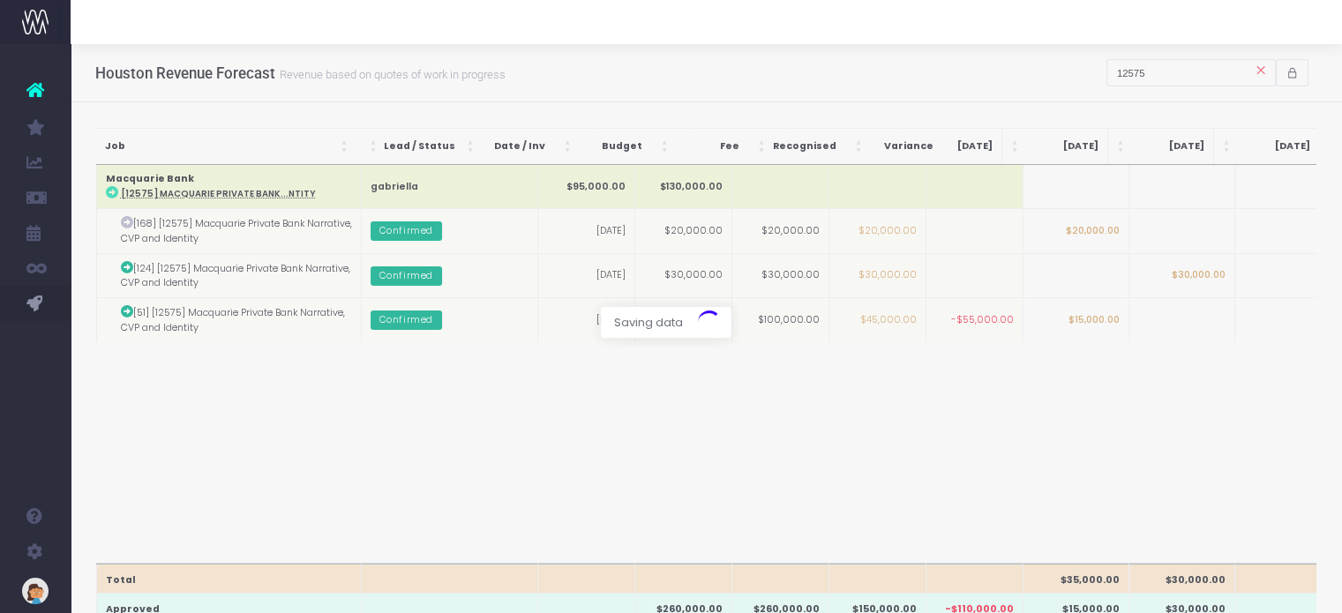
scroll to position [0, 233]
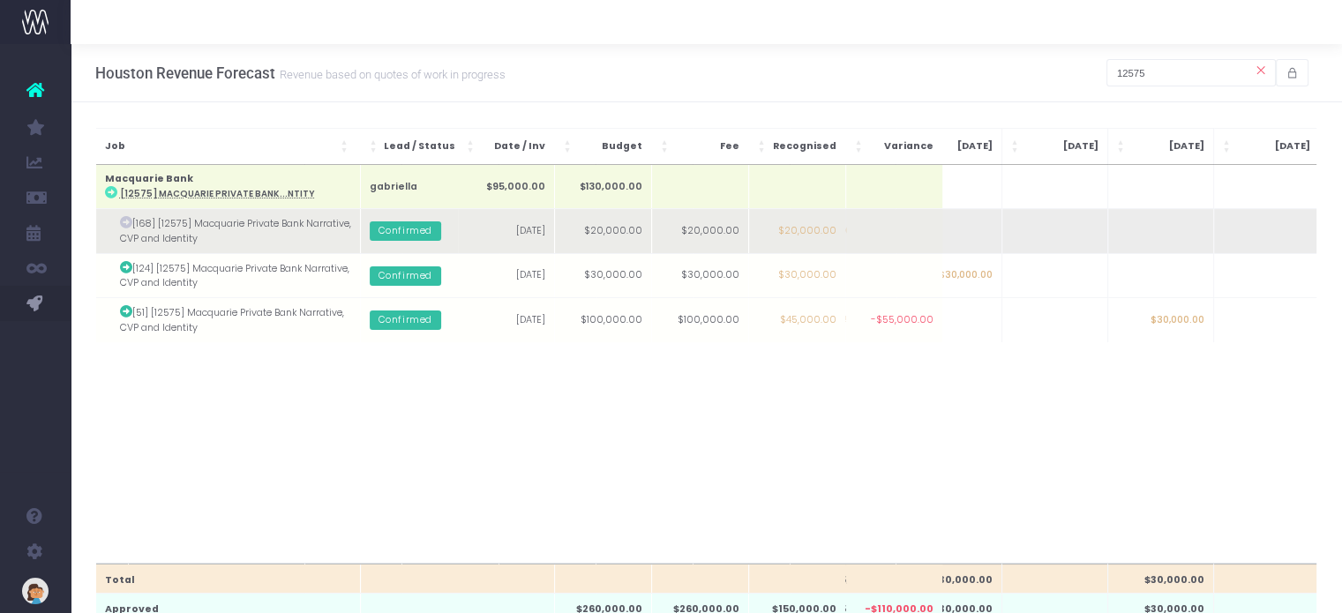
click at [805, 229] on td "$20,000.00" at bounding box center [797, 231] width 97 height 44
click at [914, 231] on td at bounding box center [894, 231] width 97 height 44
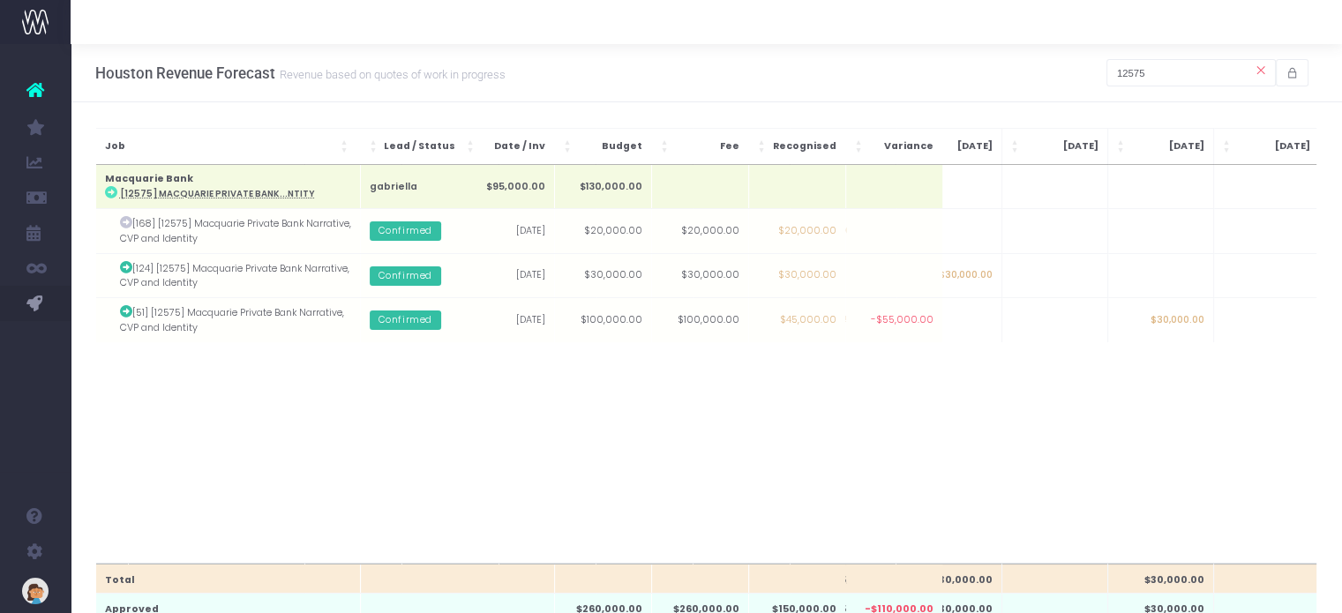
scroll to position [0, 0]
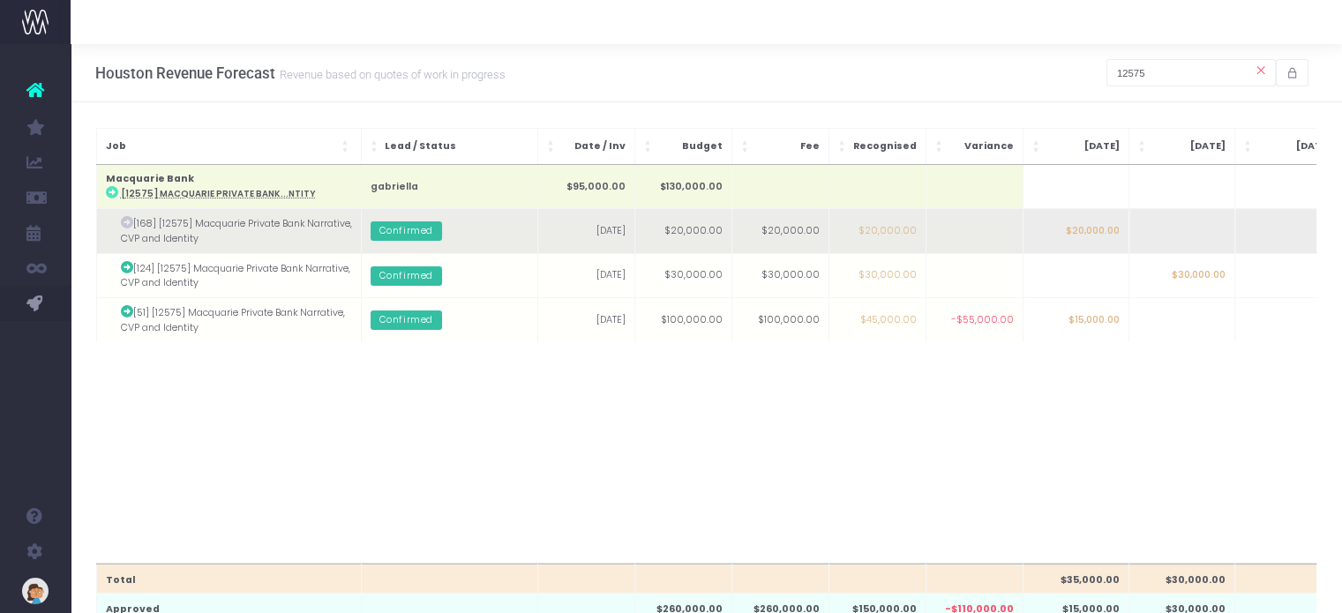
click at [1069, 218] on td "$20,000.00" at bounding box center [1076, 231] width 106 height 44
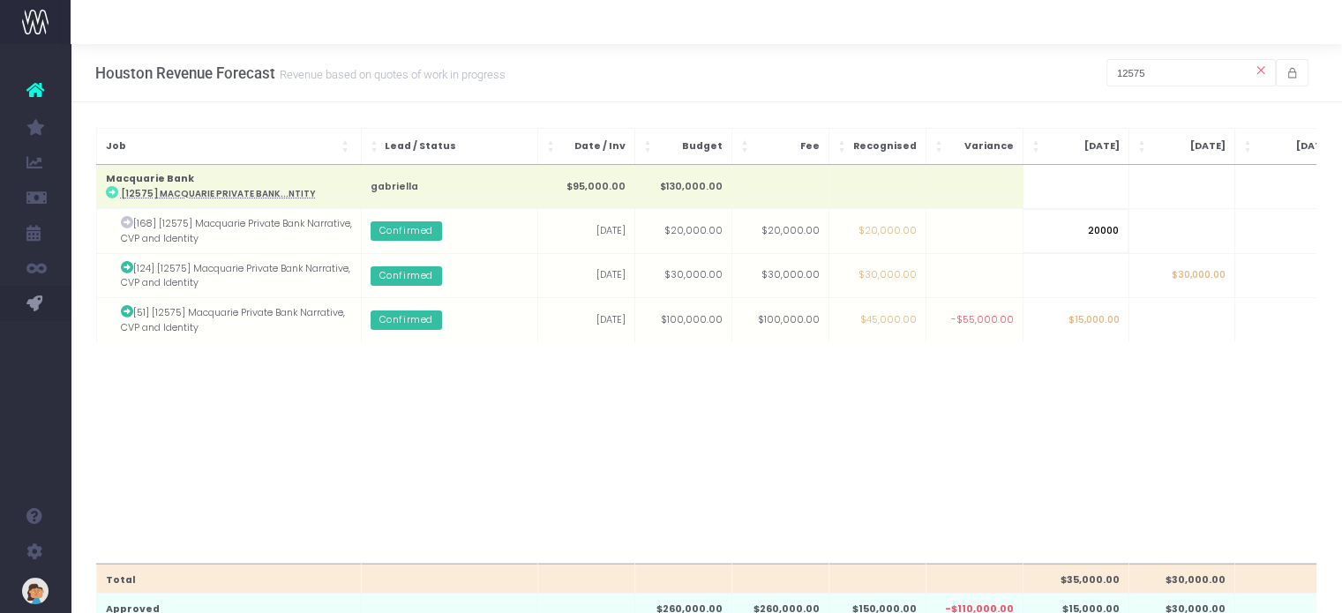
type input "0"
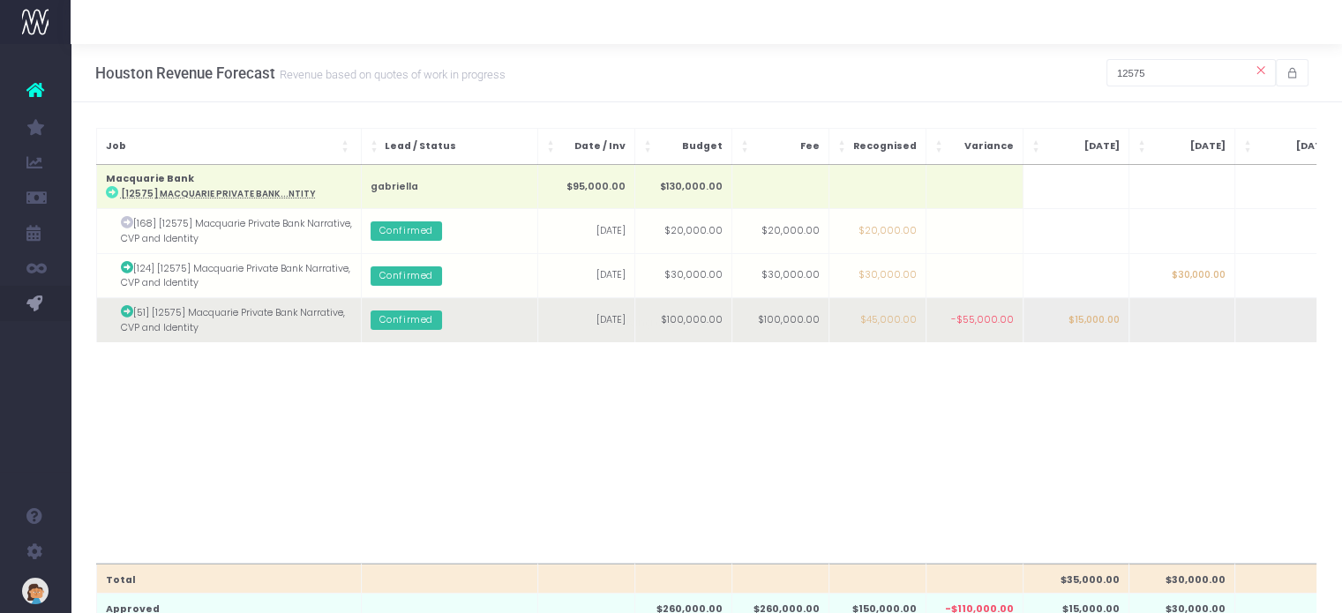
click at [1074, 324] on body "Oh my... this is bad. [PERSON_NAME] wasn't able to load this page. Please conta…" at bounding box center [671, 306] width 1342 height 613
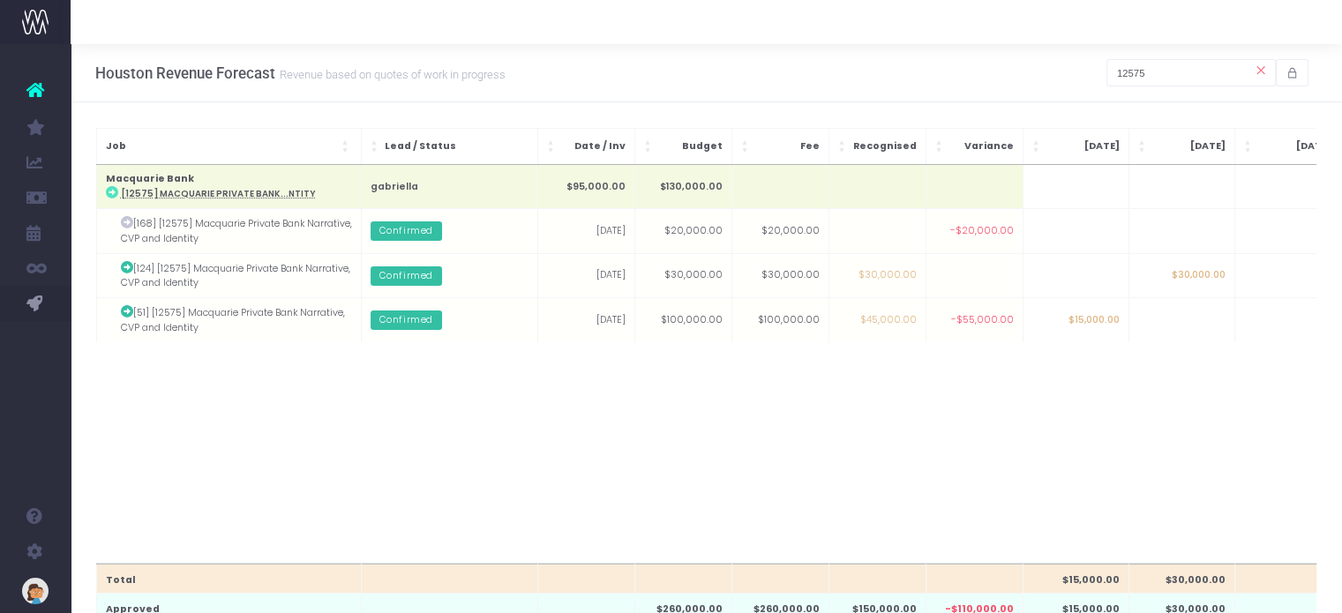
click at [1062, 320] on td "$15,000.00" at bounding box center [1076, 320] width 106 height 44
type input "35000"
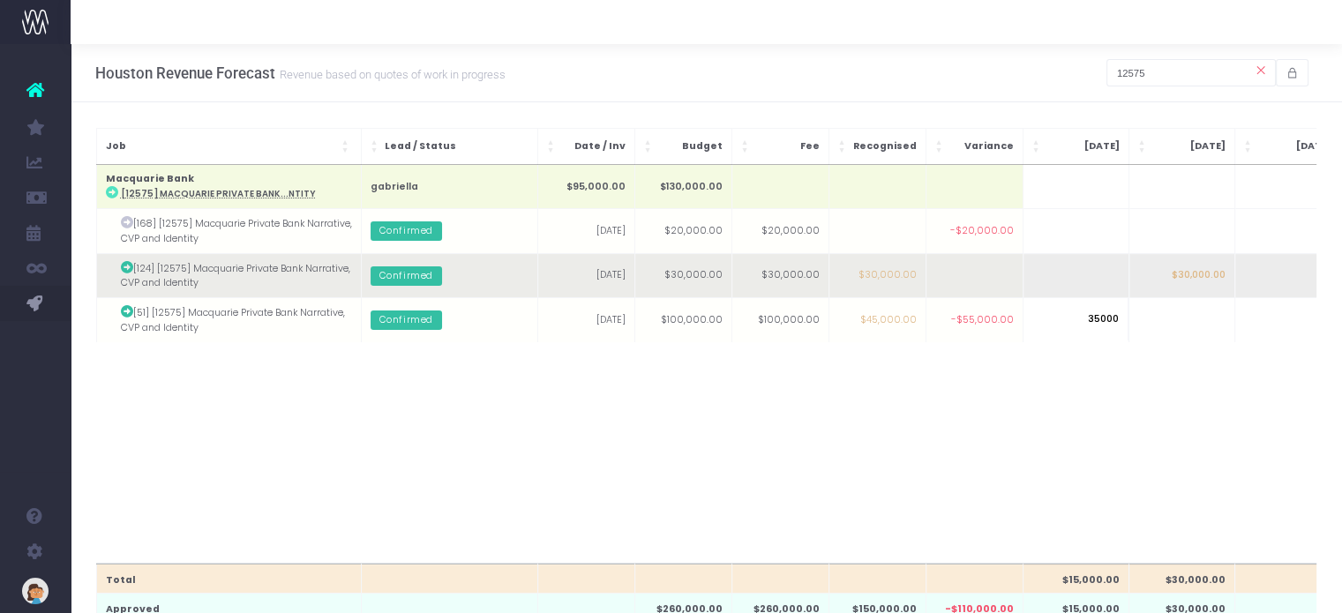
click at [1060, 252] on body "Oh my... this is bad. [PERSON_NAME] wasn't able to load this page. Please conta…" at bounding box center [671, 306] width 1342 height 613
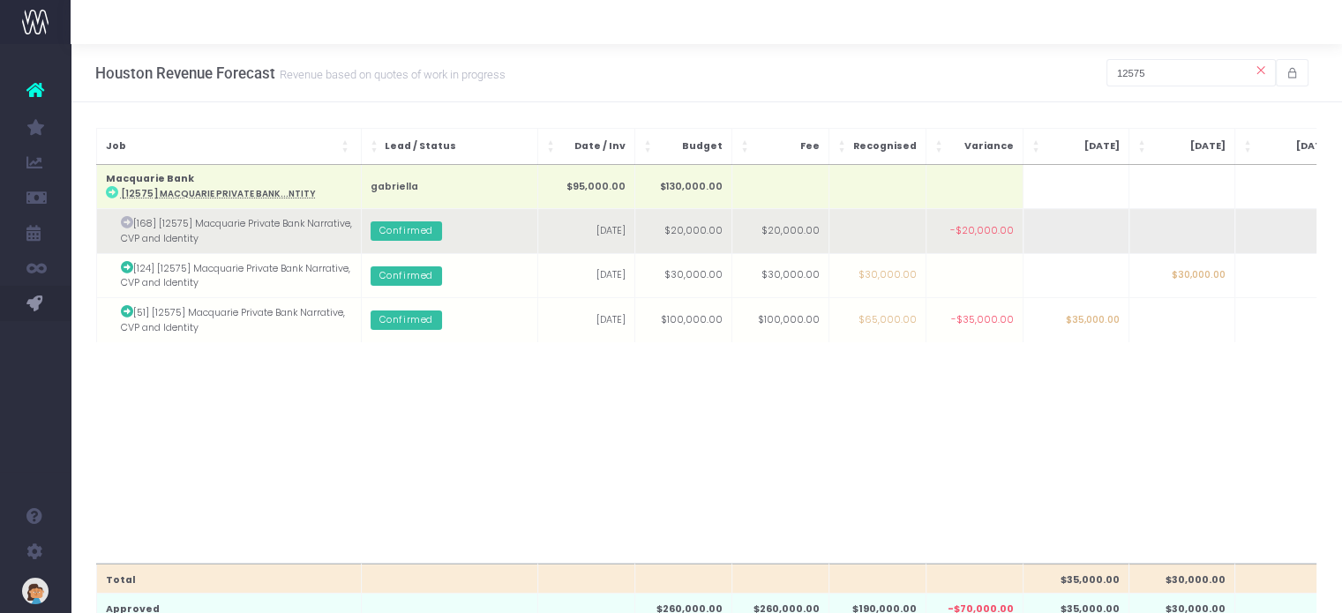
click at [124, 222] on icon at bounding box center [127, 222] width 12 height 12
